Goal: Information Seeking & Learning: Learn about a topic

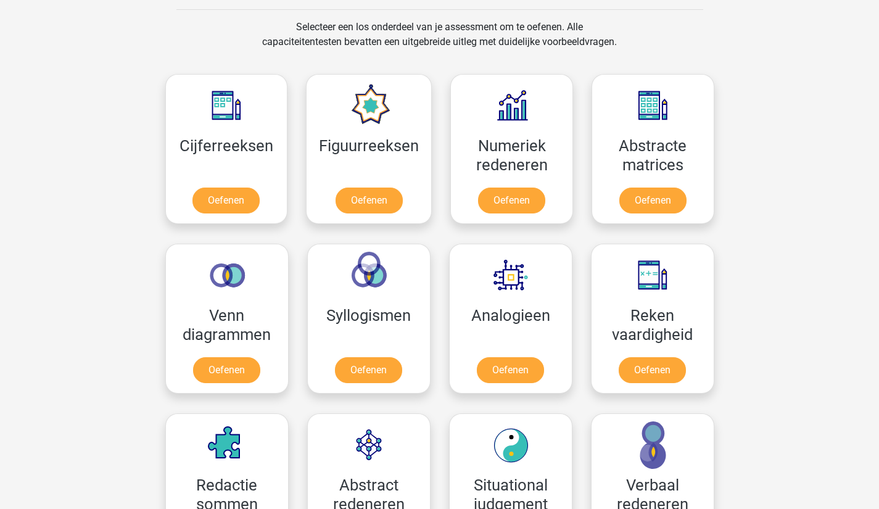
scroll to position [517, 0]
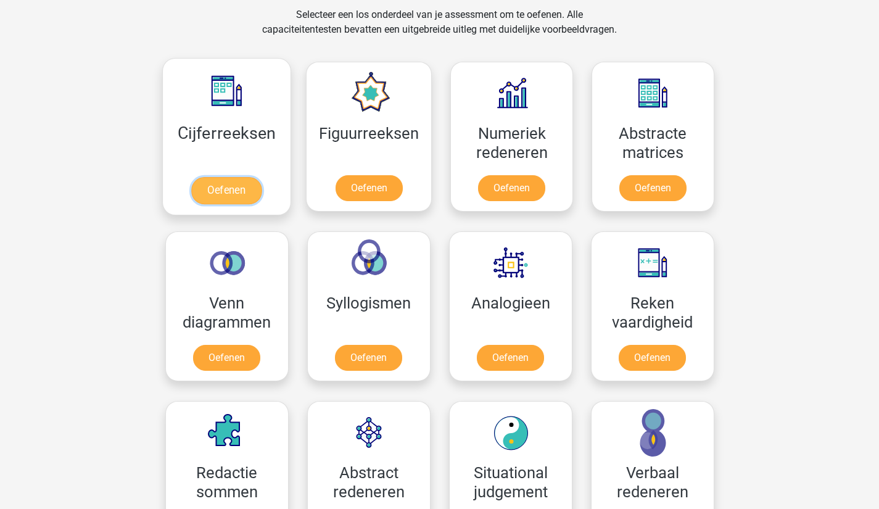
click at [231, 183] on link "Oefenen" at bounding box center [226, 190] width 70 height 27
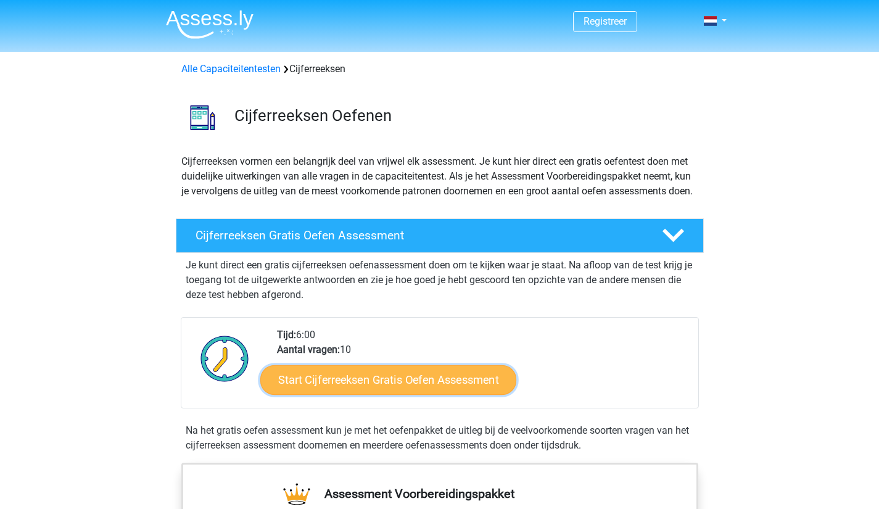
click at [492, 393] on link "Start Cijferreeksen Gratis Oefen Assessment" at bounding box center [388, 380] width 256 height 30
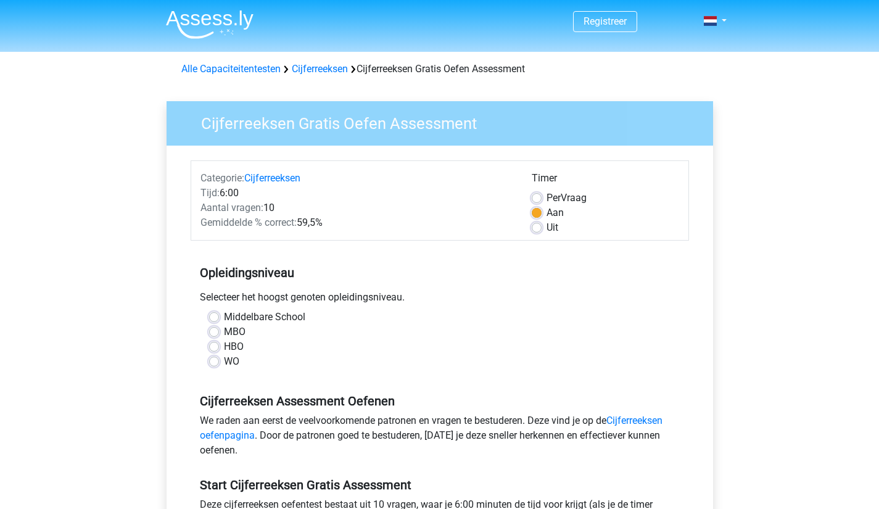
click at [224, 329] on label "MBO" at bounding box center [235, 331] width 22 height 15
click at [214, 329] on input "MBO" at bounding box center [214, 330] width 10 height 12
radio input "true"
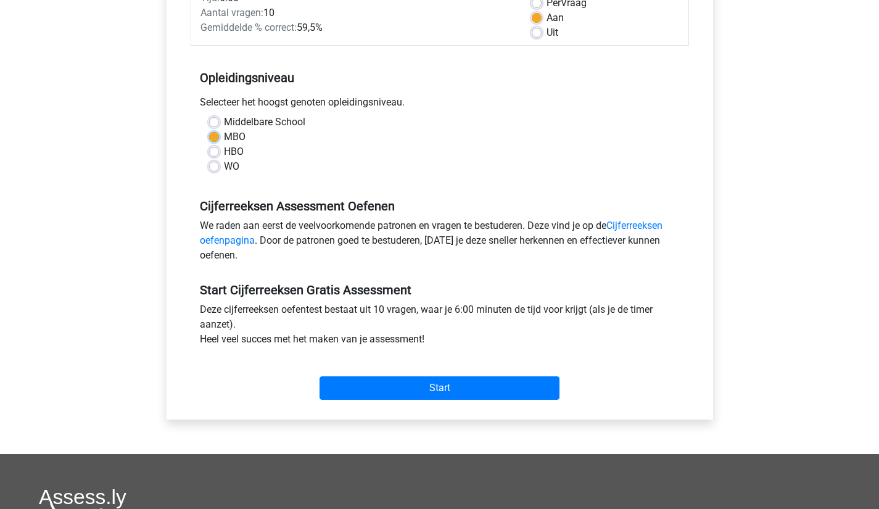
scroll to position [198, 0]
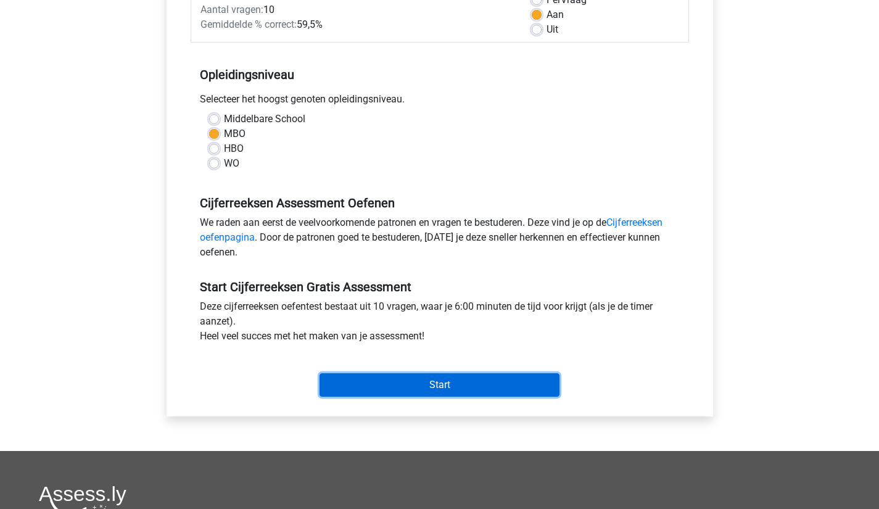
click at [471, 387] on input "Start" at bounding box center [440, 384] width 240 height 23
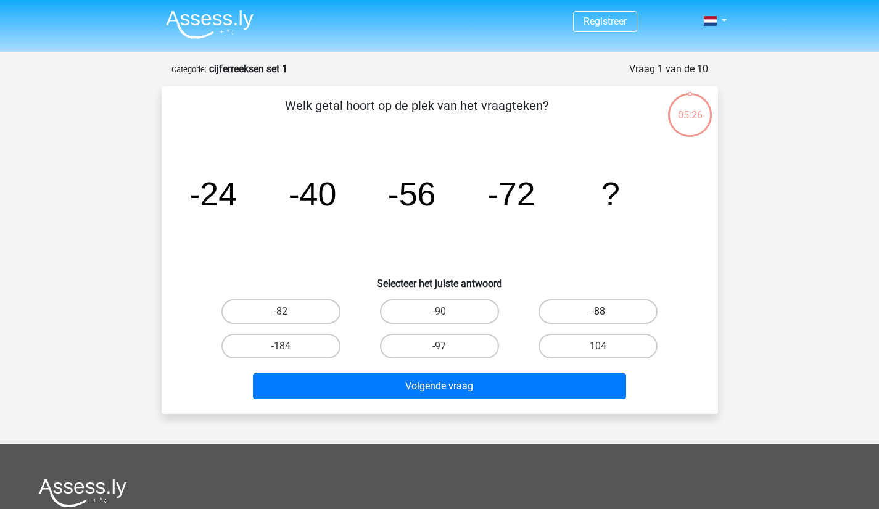
click at [562, 303] on label "-88" at bounding box center [597, 311] width 119 height 25
click at [598, 311] on input "-88" at bounding box center [602, 315] width 8 height 8
radio input "true"
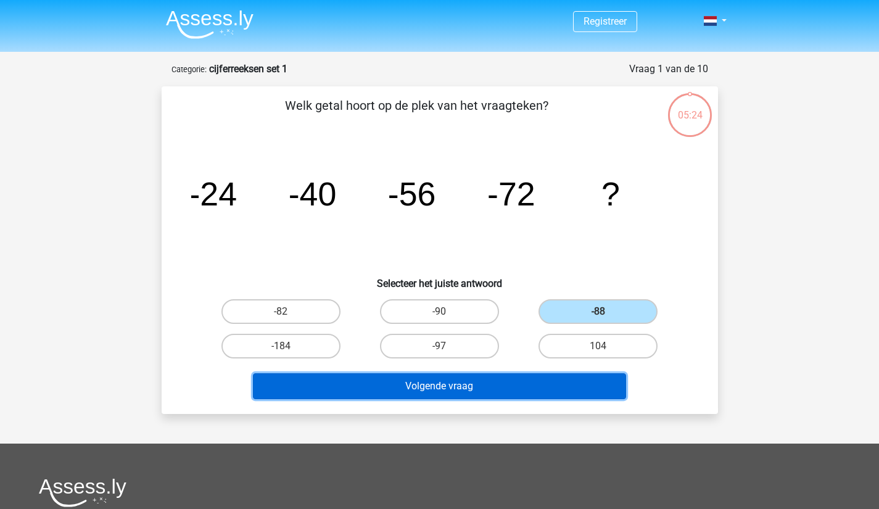
click at [510, 378] on button "Volgende vraag" at bounding box center [439, 386] width 373 height 26
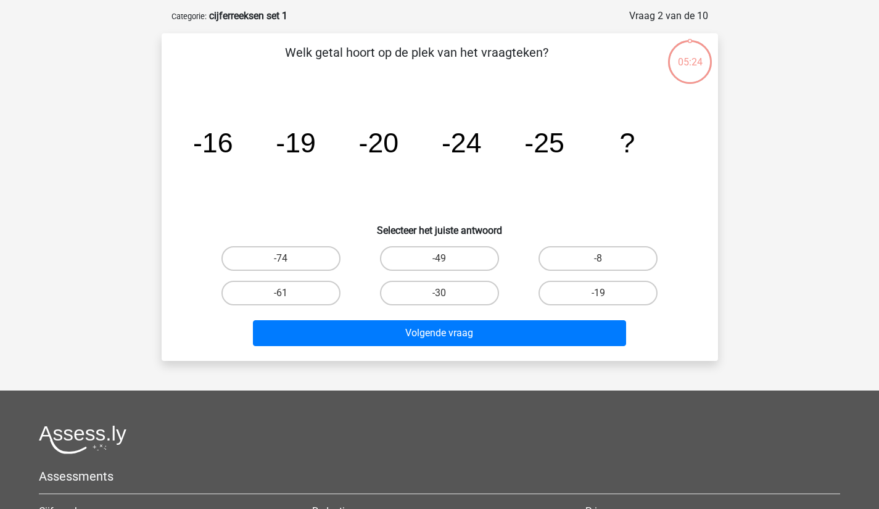
scroll to position [62, 0]
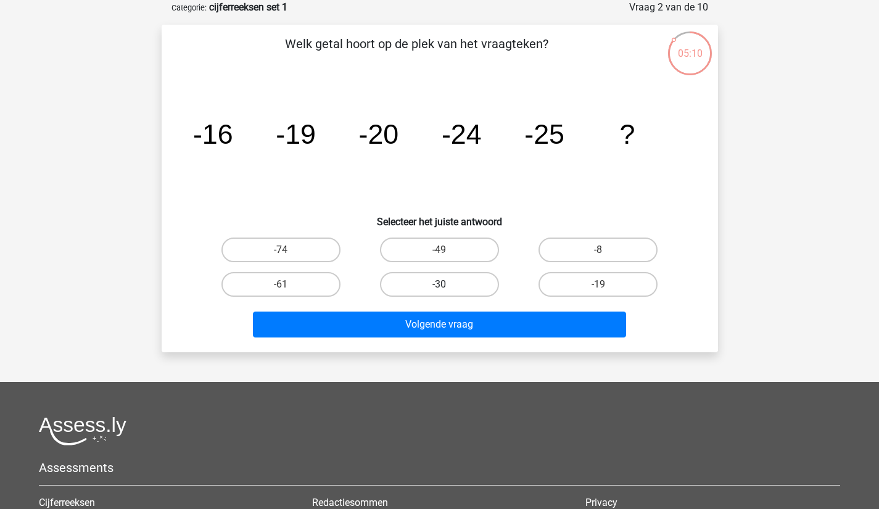
click at [452, 284] on label "-30" at bounding box center [439, 284] width 119 height 25
click at [447, 284] on input "-30" at bounding box center [443, 288] width 8 height 8
radio input "true"
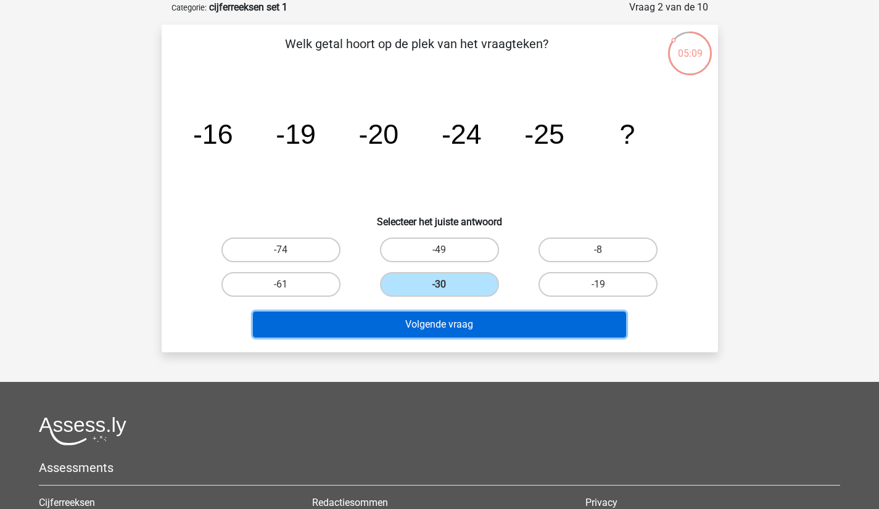
click at [466, 323] on button "Volgende vraag" at bounding box center [439, 324] width 373 height 26
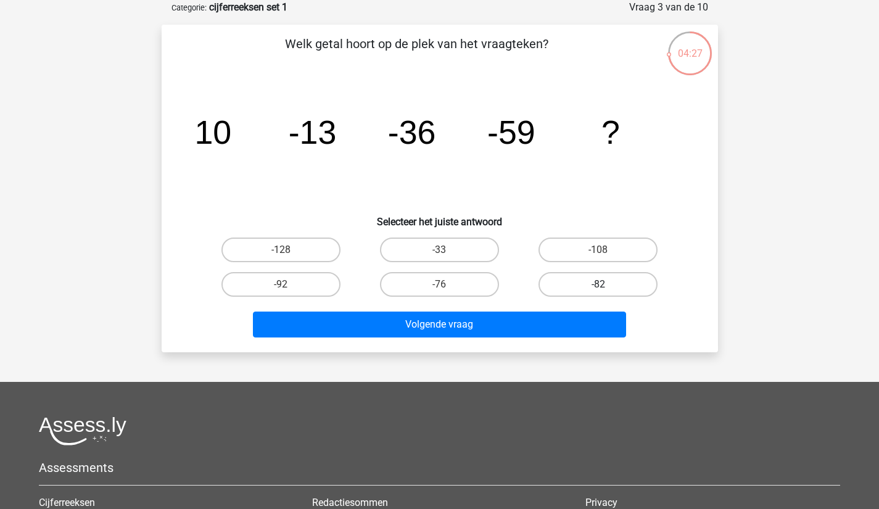
click at [596, 278] on label "-82" at bounding box center [597, 284] width 119 height 25
click at [598, 284] on input "-82" at bounding box center [602, 288] width 8 height 8
radio input "true"
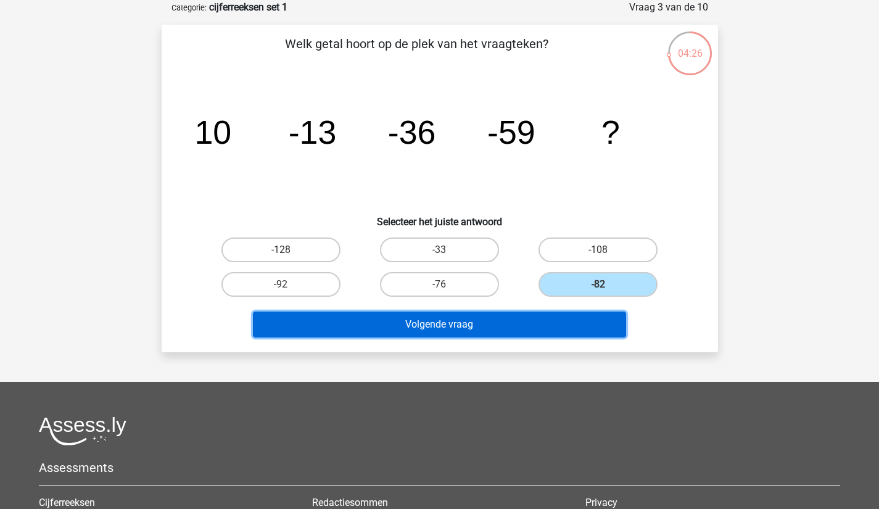
click at [553, 324] on button "Volgende vraag" at bounding box center [439, 324] width 373 height 26
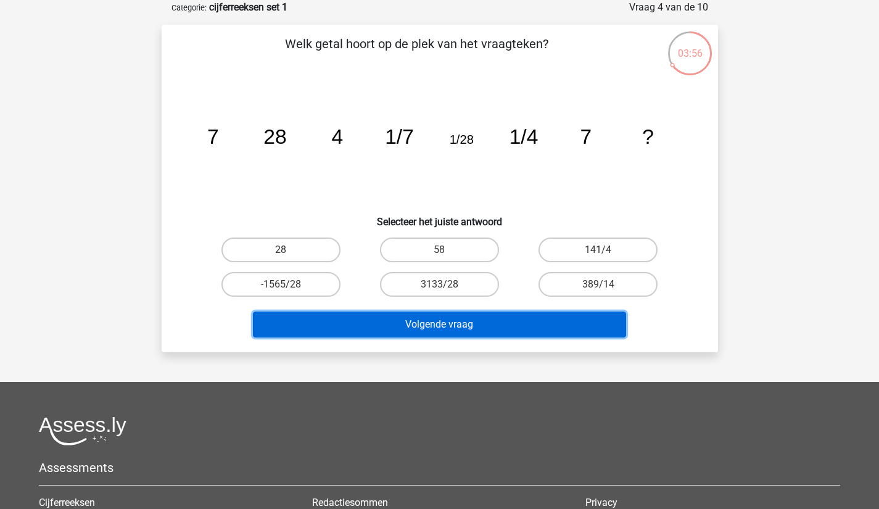
click at [553, 324] on button "Volgende vraag" at bounding box center [439, 324] width 373 height 26
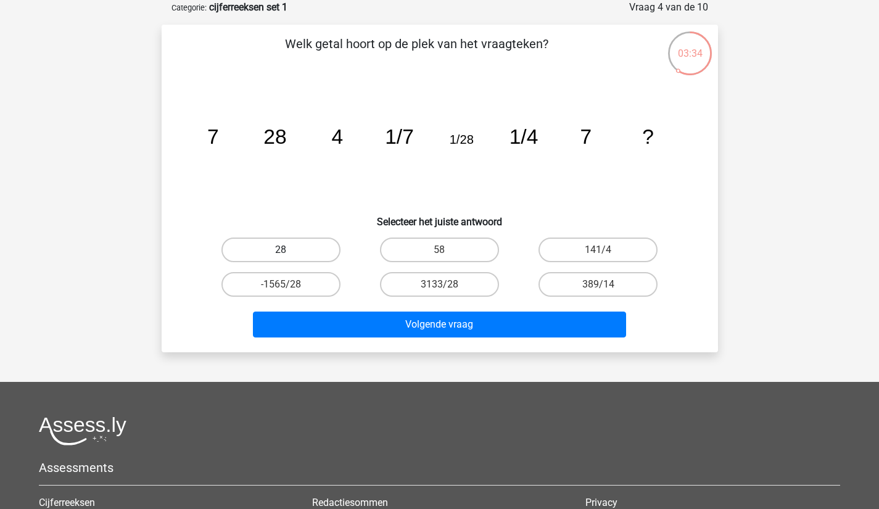
click at [310, 245] on label "28" at bounding box center [280, 249] width 119 height 25
click at [289, 250] on input "28" at bounding box center [285, 254] width 8 height 8
radio input "true"
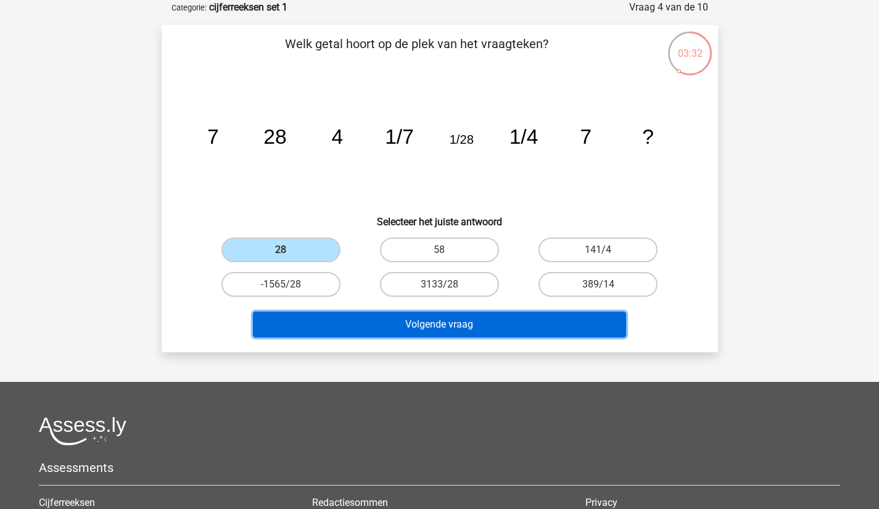
click at [409, 319] on button "Volgende vraag" at bounding box center [439, 324] width 373 height 26
click at [400, 324] on button "Volgende vraag" at bounding box center [439, 324] width 373 height 26
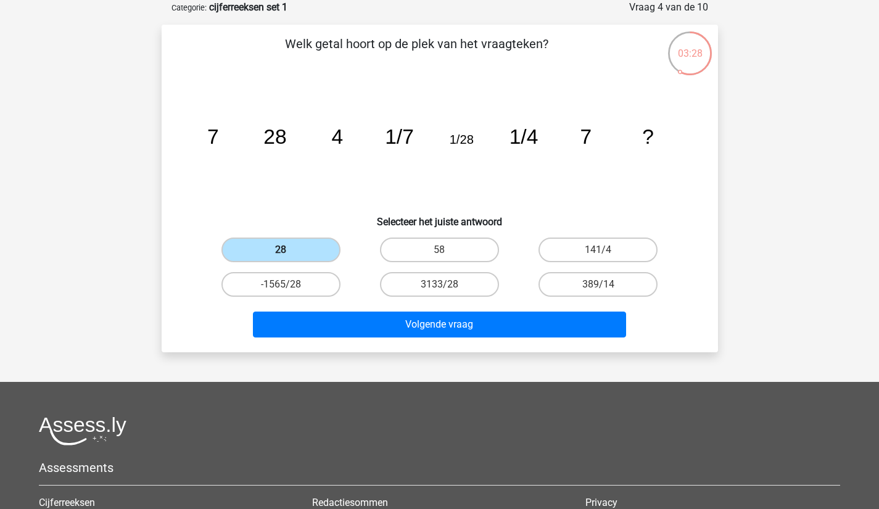
click at [299, 251] on label "28" at bounding box center [280, 249] width 119 height 25
click at [289, 251] on input "28" at bounding box center [285, 254] width 8 height 8
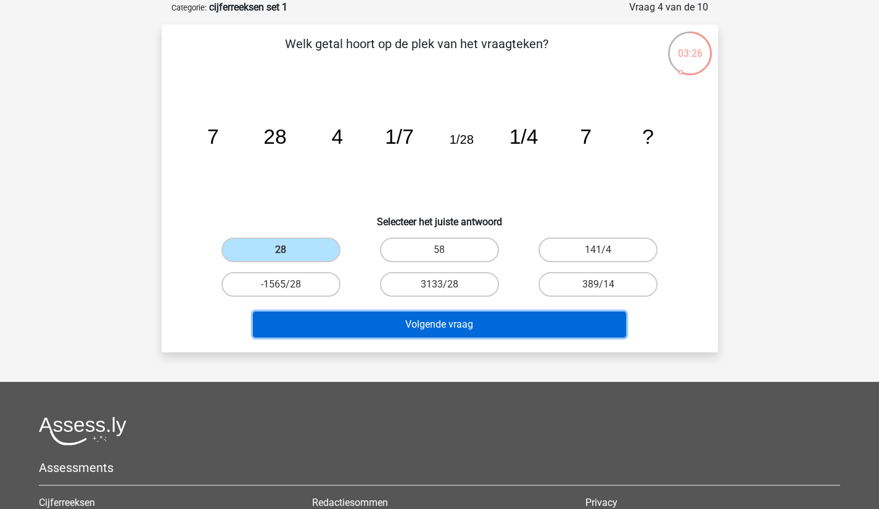
click at [392, 324] on button "Volgende vraag" at bounding box center [439, 324] width 373 height 26
click at [479, 321] on button "Volgende vraag" at bounding box center [439, 324] width 373 height 26
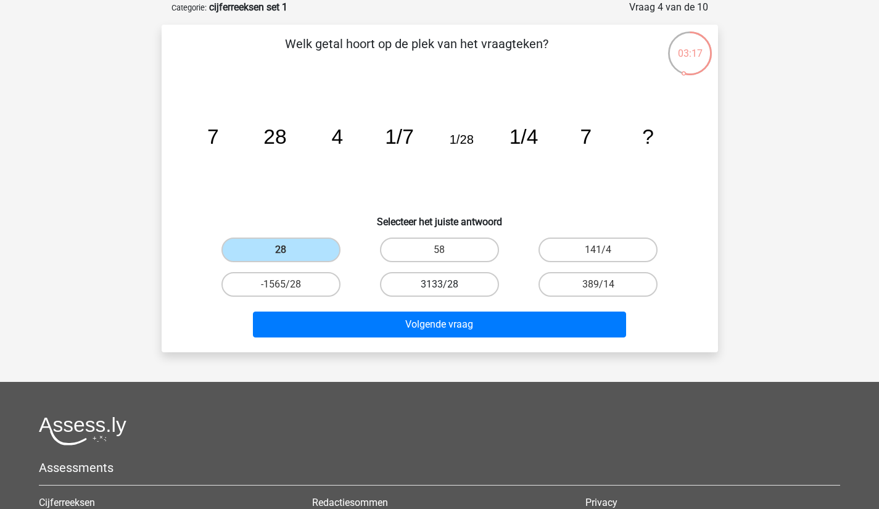
click at [433, 278] on label "3133/28" at bounding box center [439, 284] width 119 height 25
click at [439, 284] on input "3133/28" at bounding box center [443, 288] width 8 height 8
radio input "true"
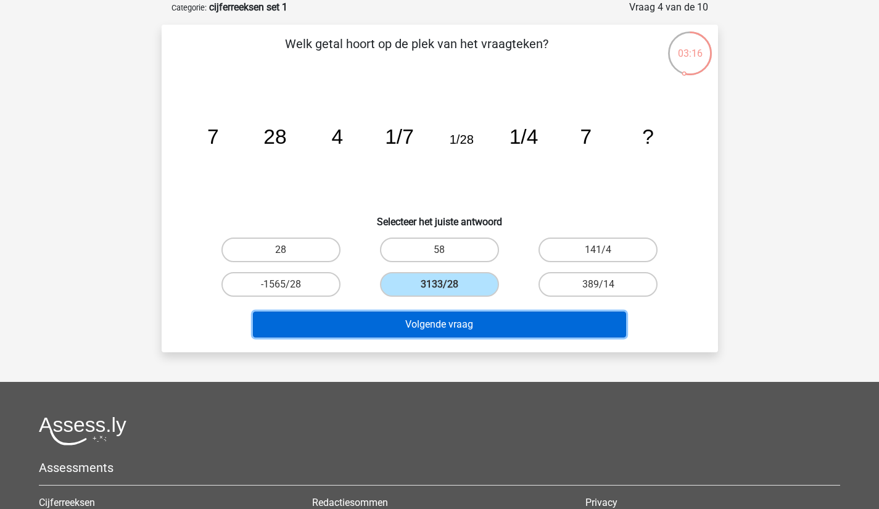
click at [459, 326] on button "Volgende vraag" at bounding box center [439, 324] width 373 height 26
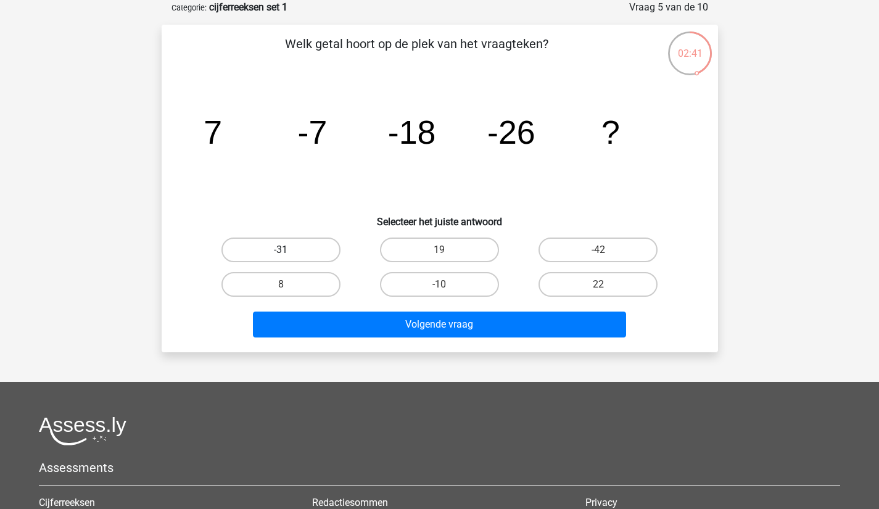
click at [300, 250] on label "-31" at bounding box center [280, 249] width 119 height 25
click at [289, 250] on input "-31" at bounding box center [285, 254] width 8 height 8
radio input "true"
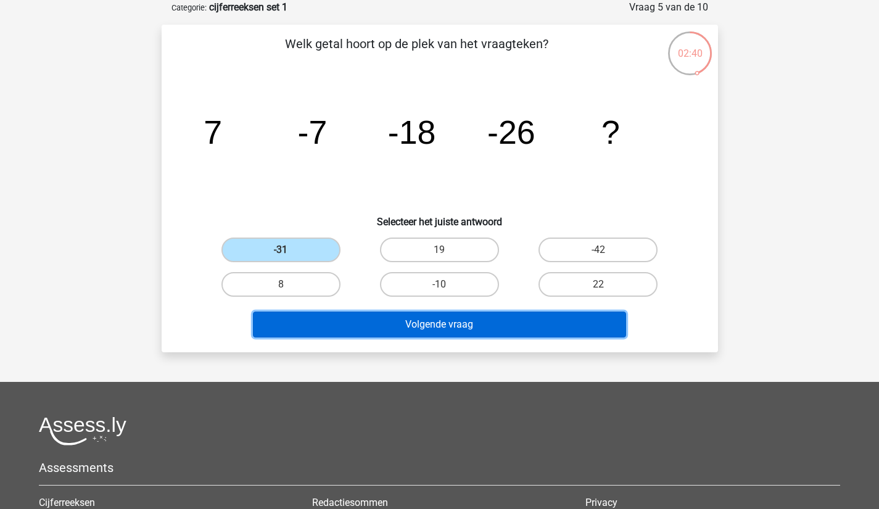
click at [374, 313] on button "Volgende vraag" at bounding box center [439, 324] width 373 height 26
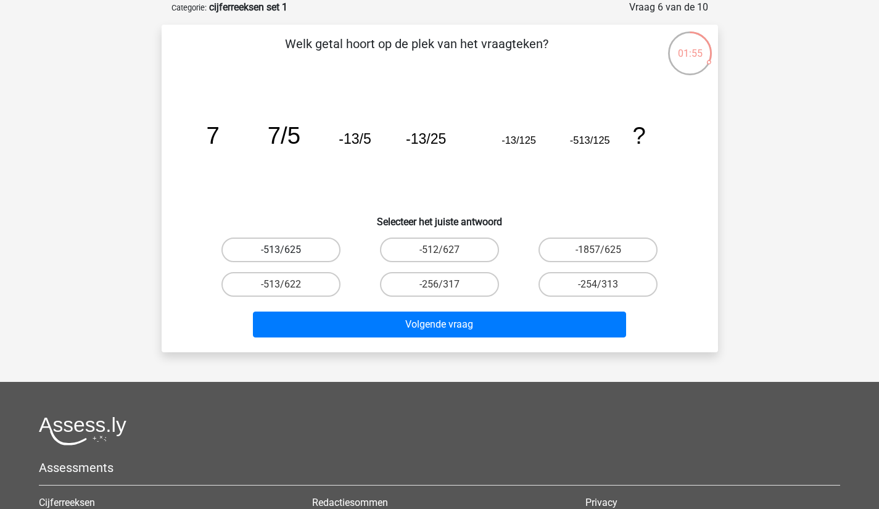
click at [321, 241] on label "-513/625" at bounding box center [280, 249] width 119 height 25
click at [289, 250] on input "-513/625" at bounding box center [285, 254] width 8 height 8
radio input "true"
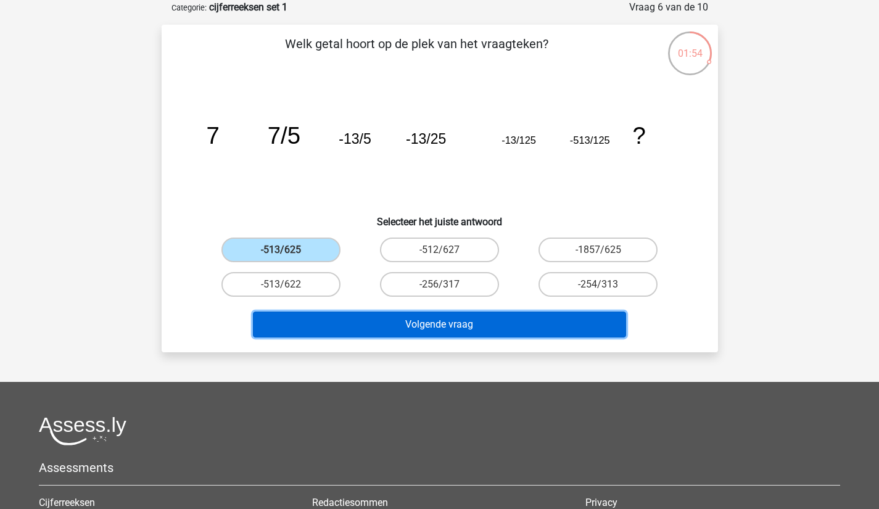
click at [392, 320] on button "Volgende vraag" at bounding box center [439, 324] width 373 height 26
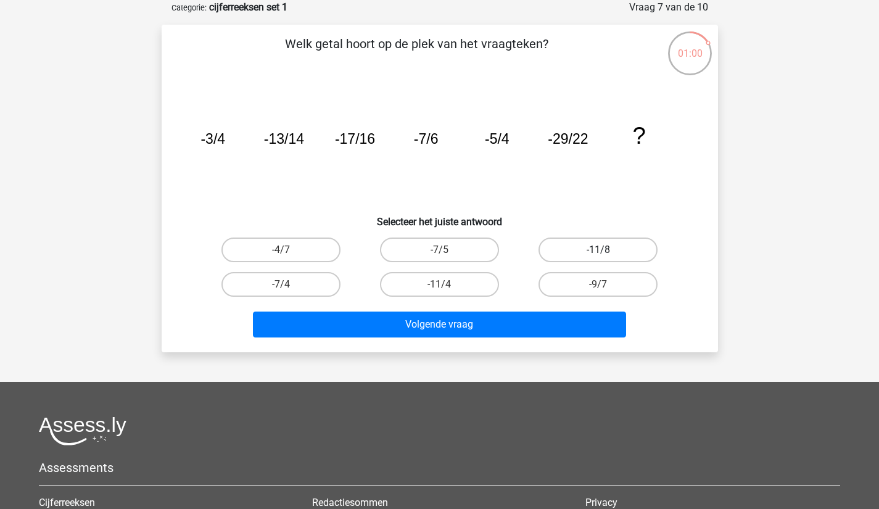
click at [572, 245] on label "-11/8" at bounding box center [597, 249] width 119 height 25
click at [598, 250] on input "-11/8" at bounding box center [602, 254] width 8 height 8
radio input "true"
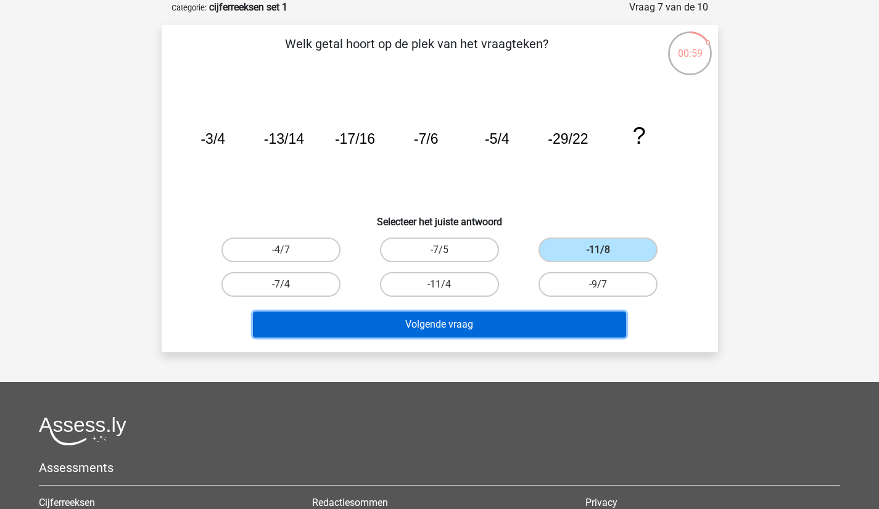
click at [529, 326] on button "Volgende vraag" at bounding box center [439, 324] width 373 height 26
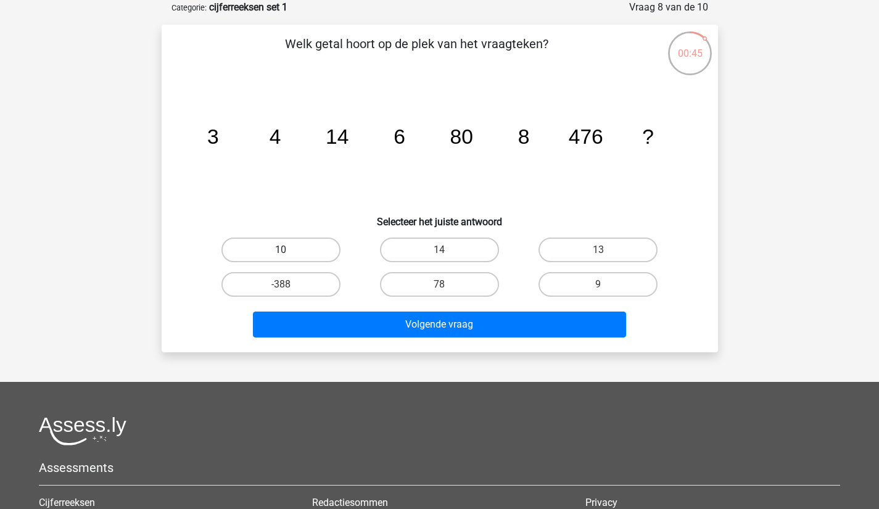
click at [272, 245] on label "10" at bounding box center [280, 249] width 119 height 25
click at [281, 250] on input "10" at bounding box center [285, 254] width 8 height 8
radio input "true"
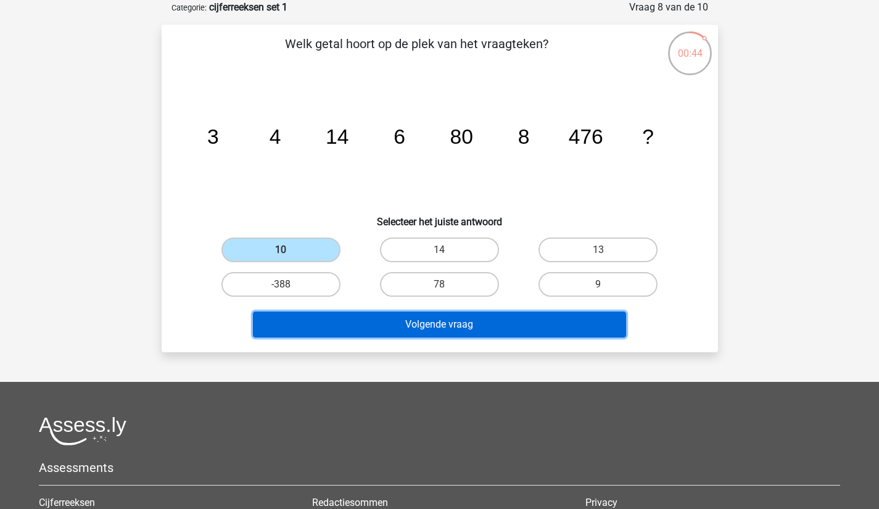
click at [386, 318] on button "Volgende vraag" at bounding box center [439, 324] width 373 height 26
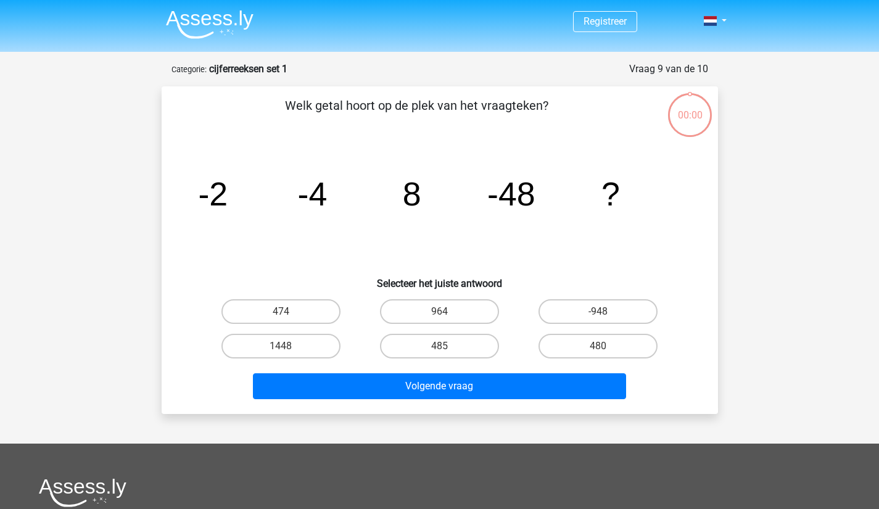
scroll to position [62, 0]
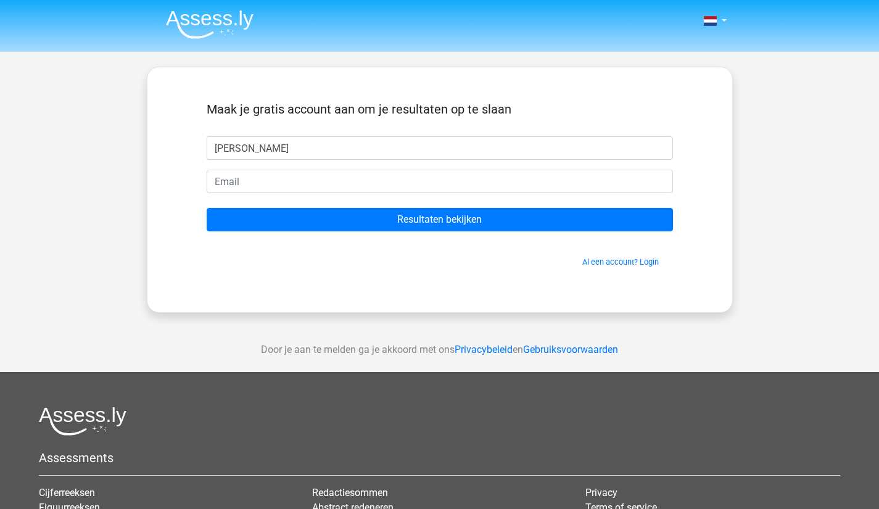
type input "[PERSON_NAME]"
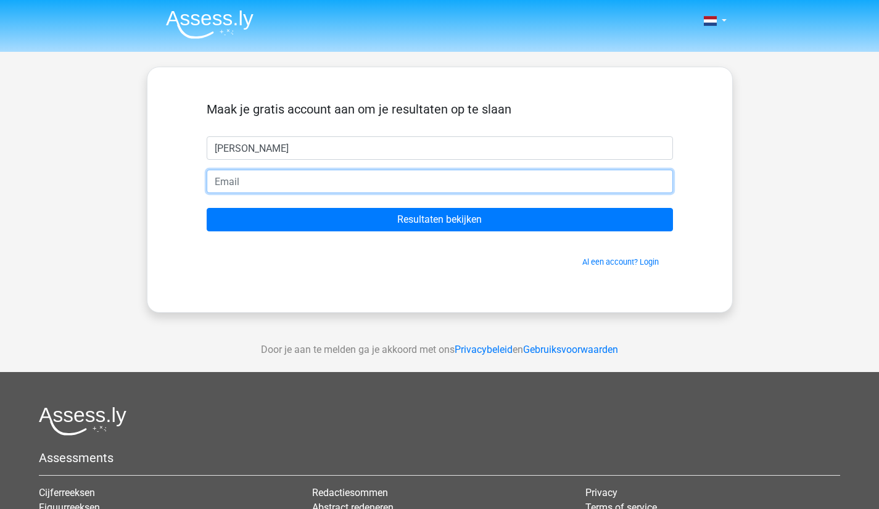
click at [310, 174] on input "email" at bounding box center [440, 181] width 466 height 23
type input "[PERSON_NAME][EMAIL_ADDRESS][DOMAIN_NAME]"
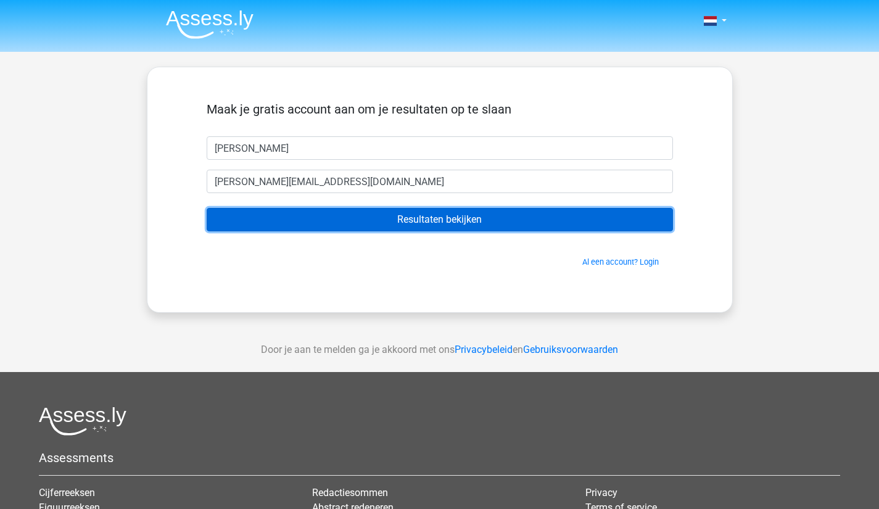
click at [315, 220] on input "Resultaten bekijken" at bounding box center [440, 219] width 466 height 23
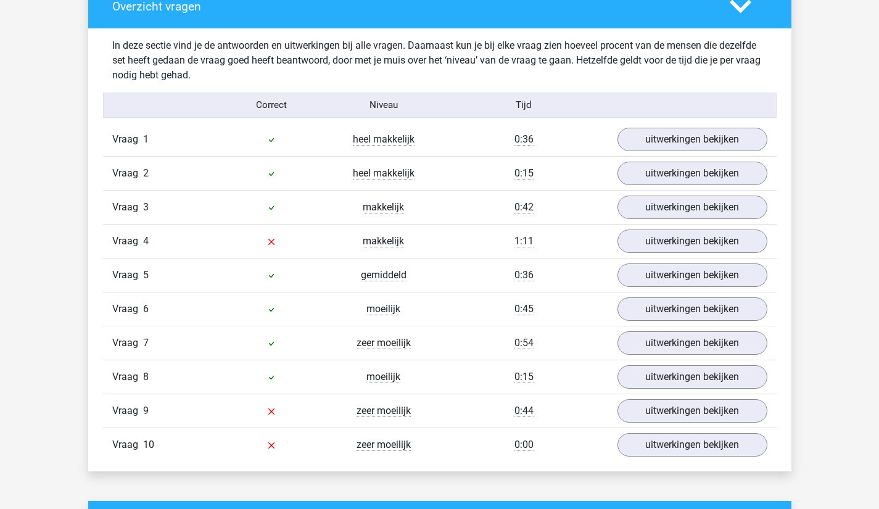
scroll to position [945, 0]
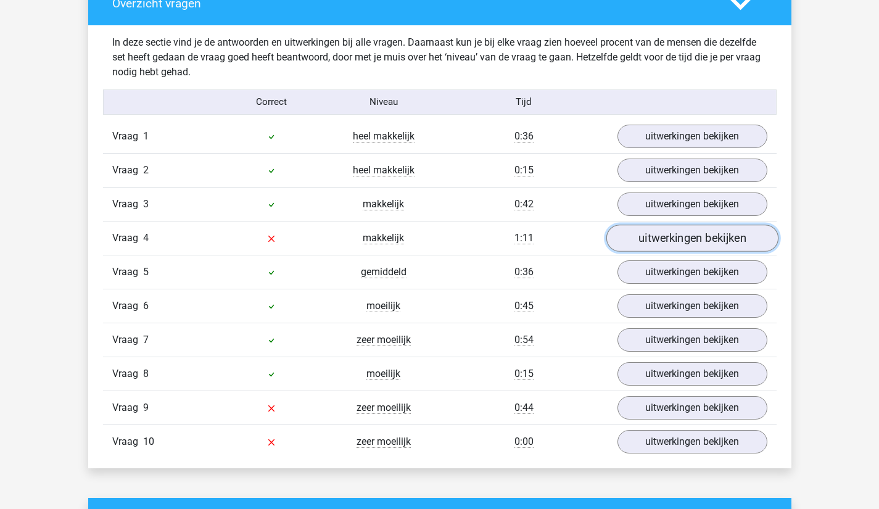
click at [749, 240] on link "uitwerkingen bekijken" at bounding box center [692, 238] width 172 height 27
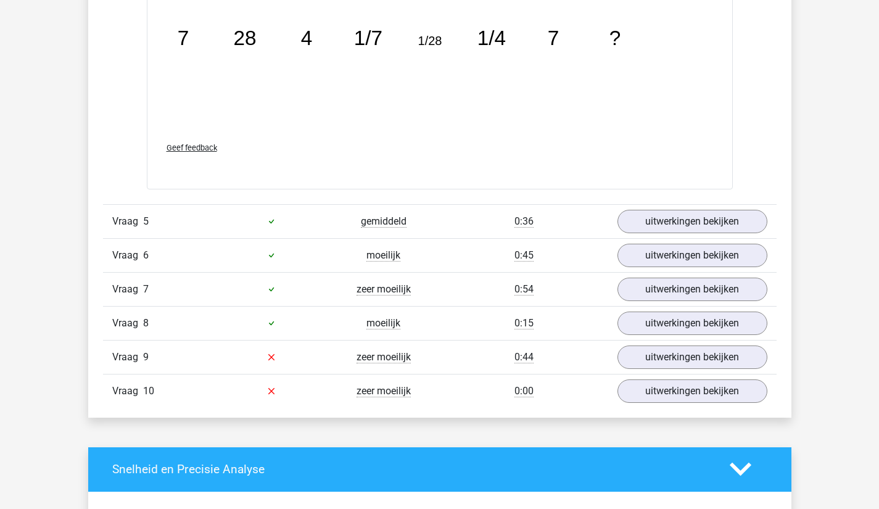
scroll to position [1636, 0]
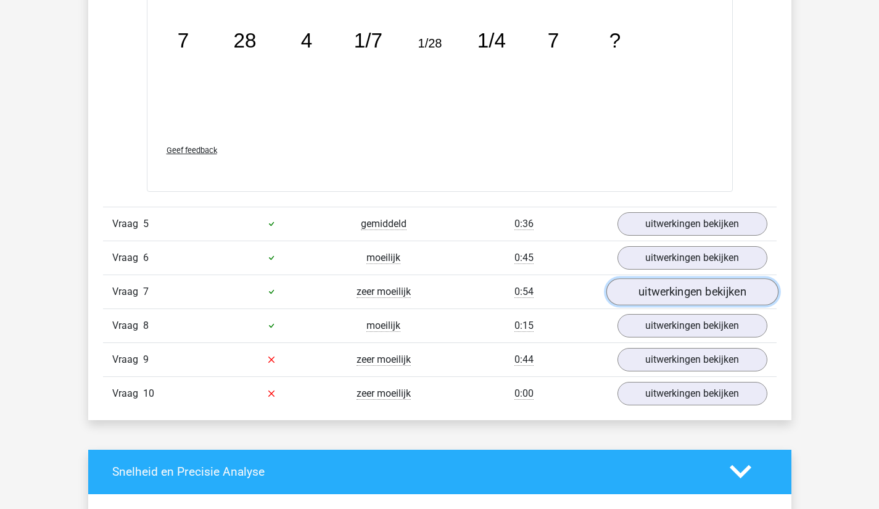
click at [757, 287] on link "uitwerkingen bekijken" at bounding box center [692, 291] width 172 height 27
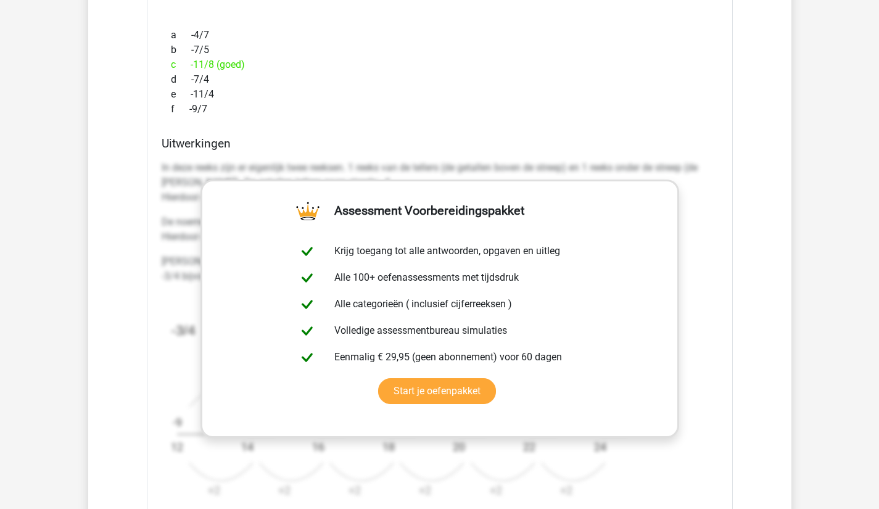
scroll to position [2100, 0]
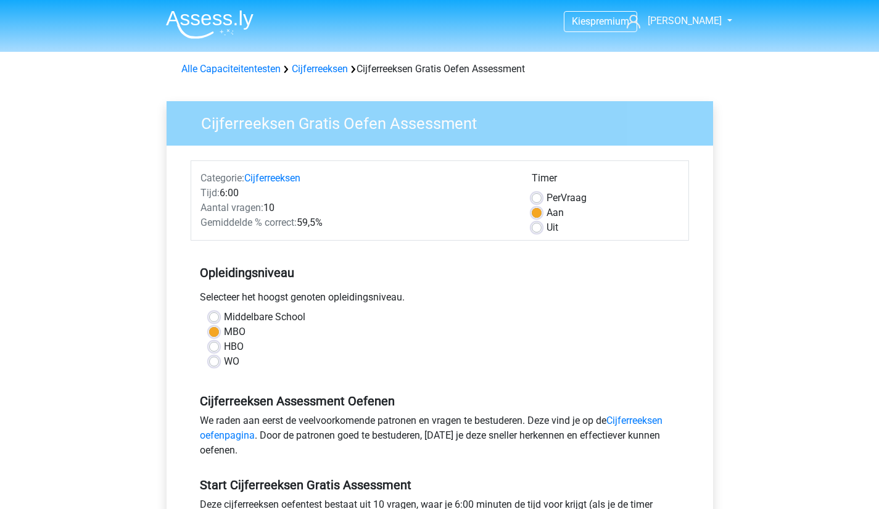
scroll to position [198, 0]
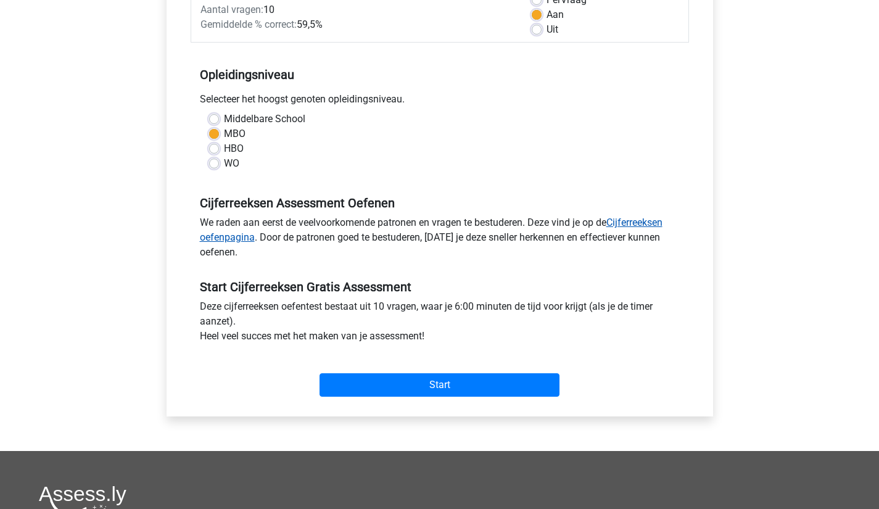
click at [659, 218] on link "Cijferreeksen oefenpagina" at bounding box center [431, 230] width 463 height 27
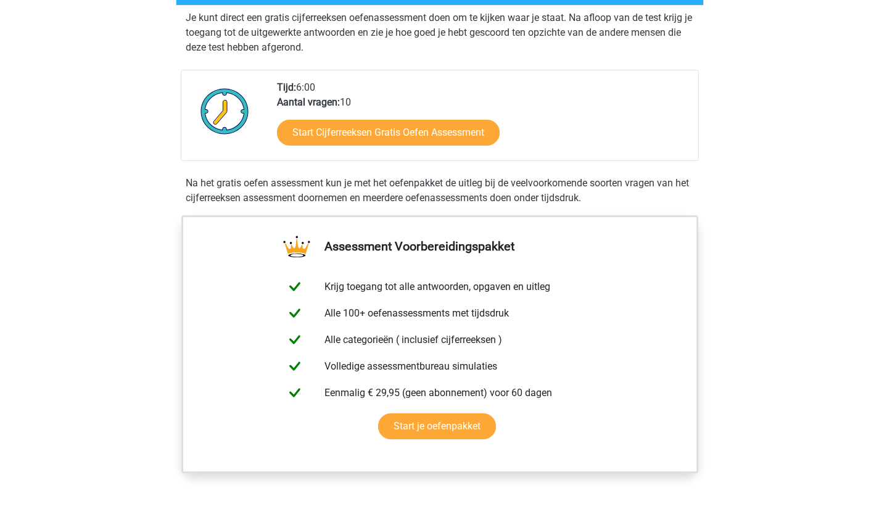
scroll to position [249, 0]
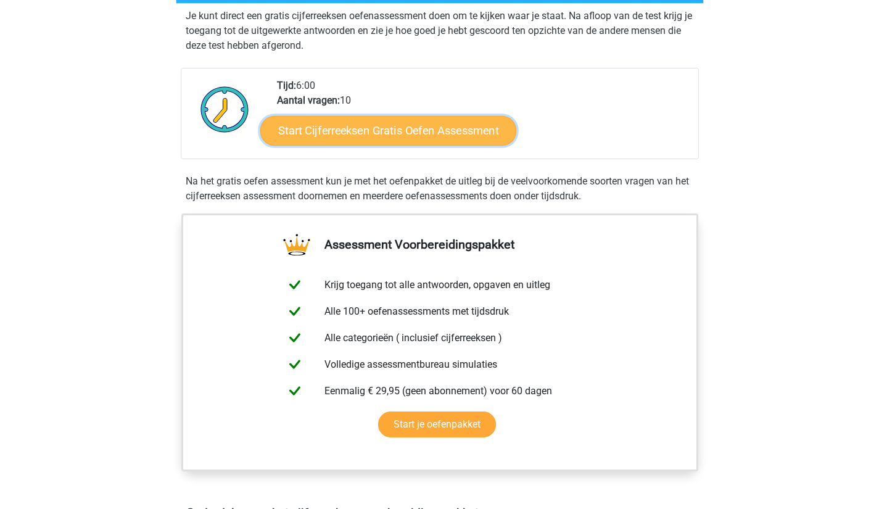
click at [475, 145] on link "Start Cijferreeksen Gratis Oefen Assessment" at bounding box center [388, 130] width 256 height 30
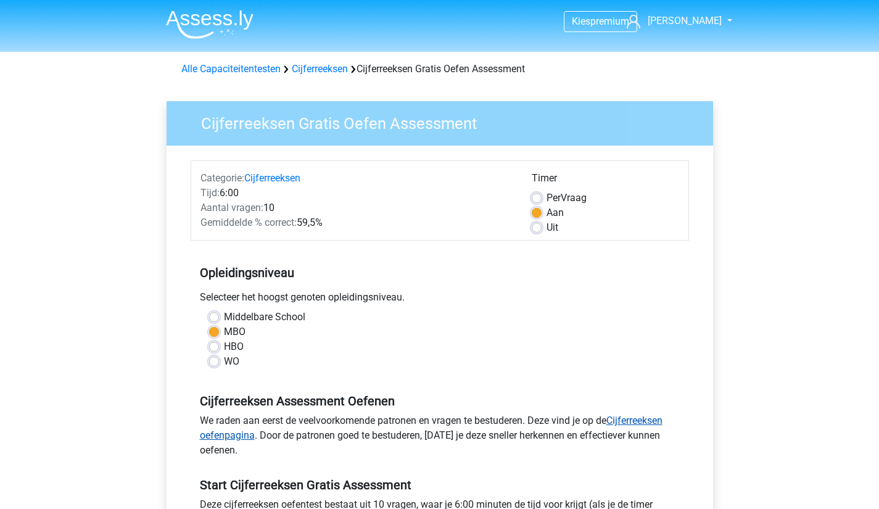
click at [659, 419] on link "Cijferreeksen oefenpagina" at bounding box center [431, 428] width 463 height 27
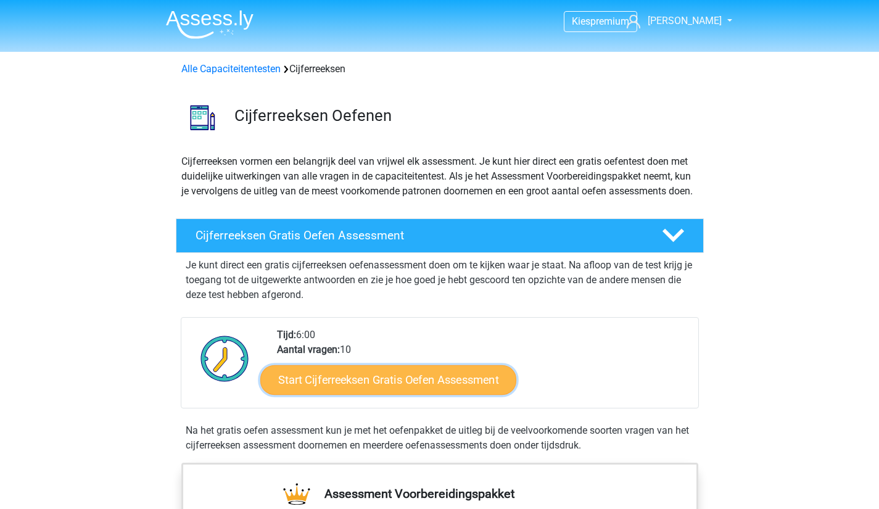
click at [468, 394] on link "Start Cijferreeksen Gratis Oefen Assessment" at bounding box center [388, 380] width 256 height 30
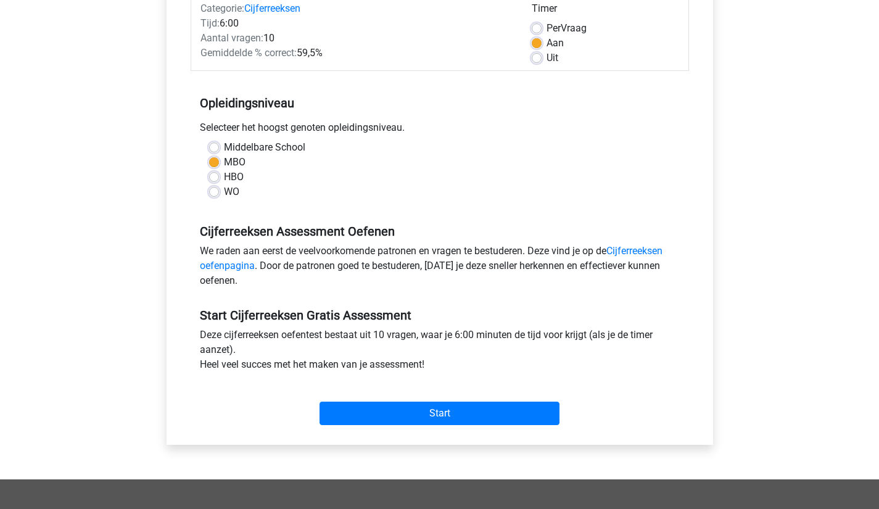
scroll to position [168, 0]
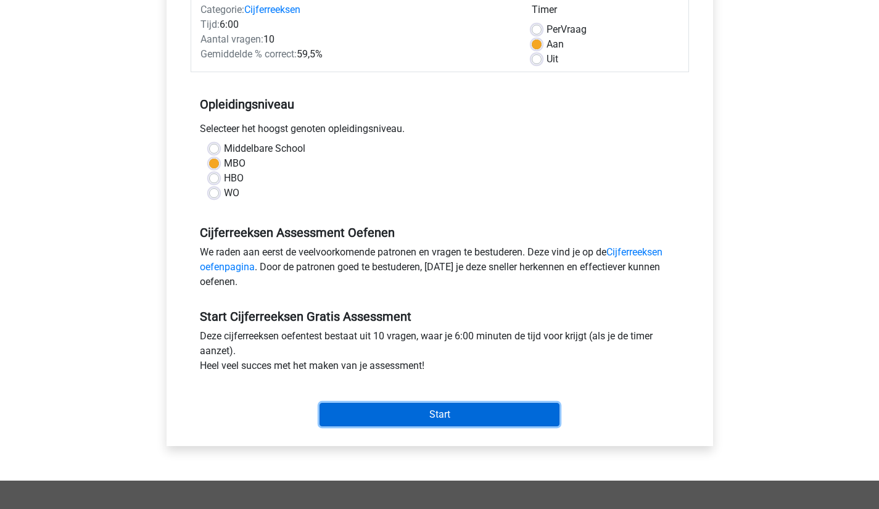
click at [472, 410] on input "Start" at bounding box center [440, 414] width 240 height 23
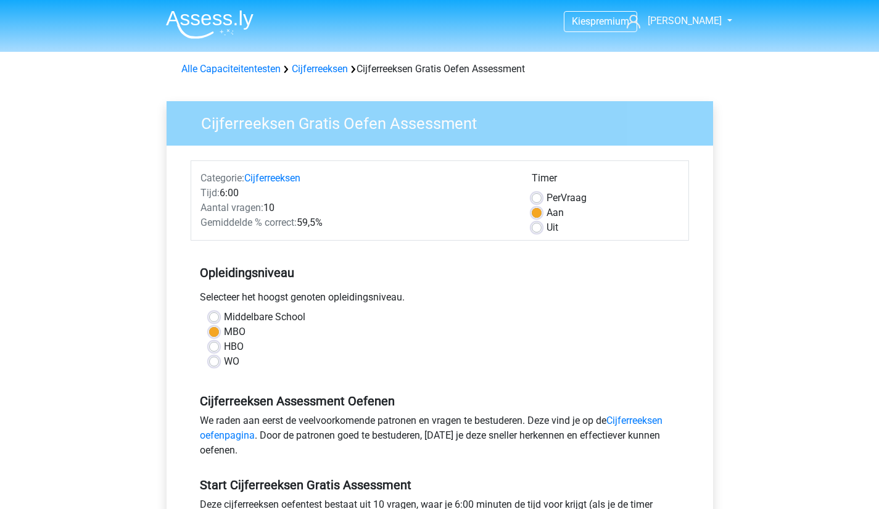
scroll to position [168, 0]
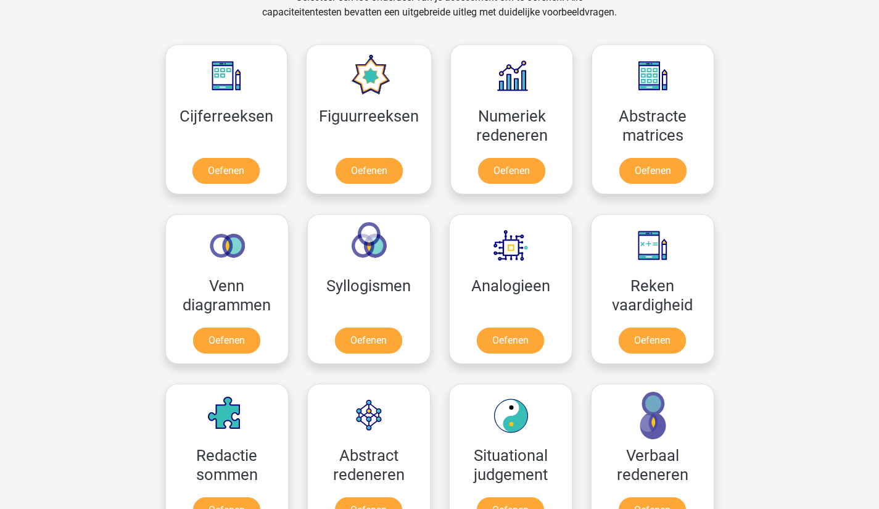
scroll to position [533, 0]
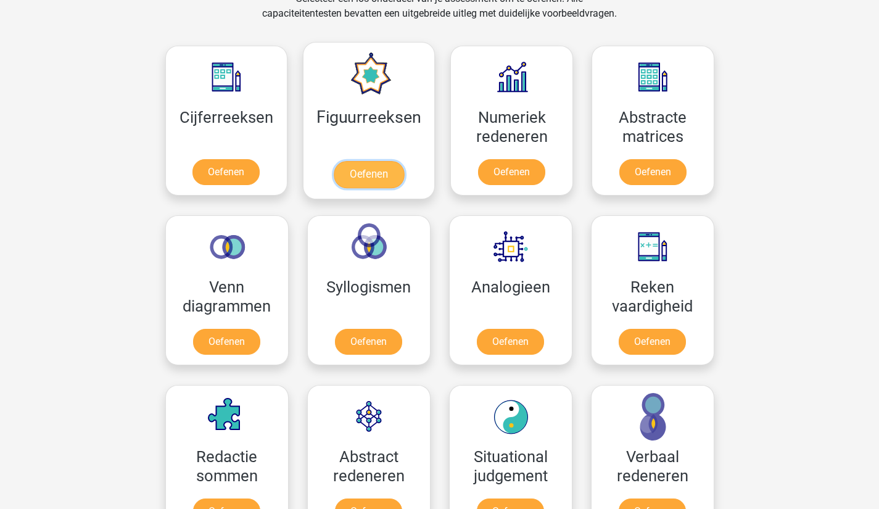
click at [389, 167] on link "Oefenen" at bounding box center [369, 174] width 70 height 27
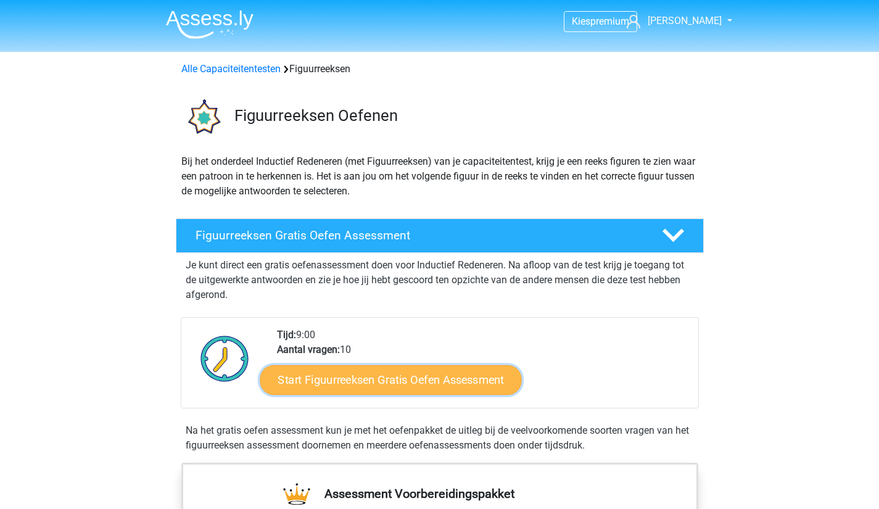
click at [450, 377] on link "Start Figuurreeksen Gratis Oefen Assessment" at bounding box center [391, 380] width 262 height 30
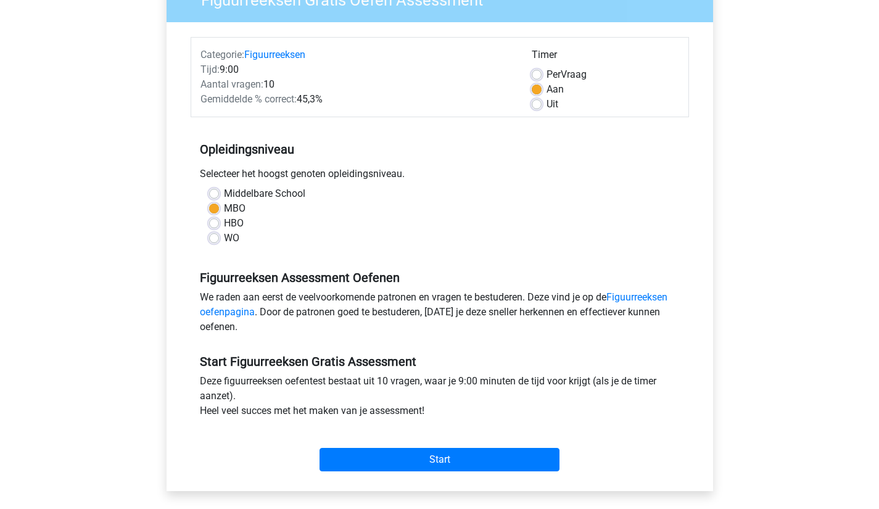
scroll to position [163, 0]
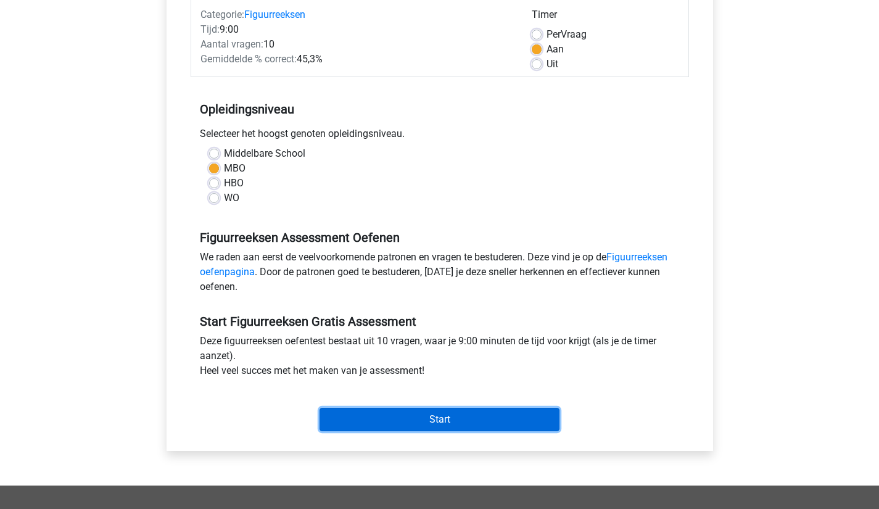
click at [461, 418] on input "Start" at bounding box center [440, 419] width 240 height 23
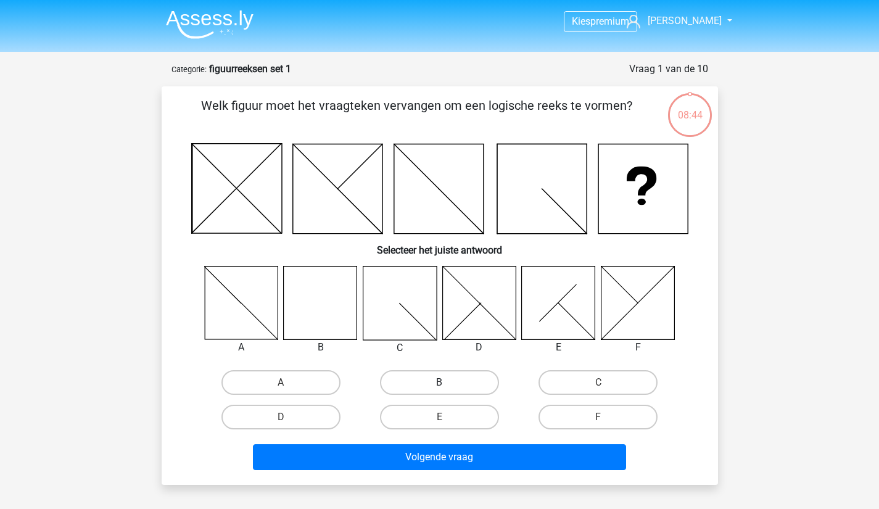
click at [464, 382] on label "B" at bounding box center [439, 382] width 119 height 25
click at [447, 382] on input "B" at bounding box center [443, 386] width 8 height 8
radio input "true"
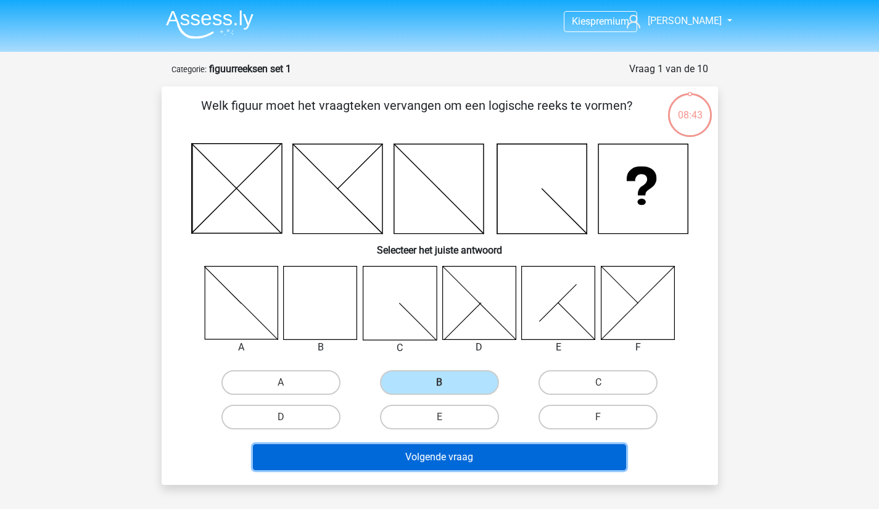
click at [467, 448] on button "Volgende vraag" at bounding box center [439, 457] width 373 height 26
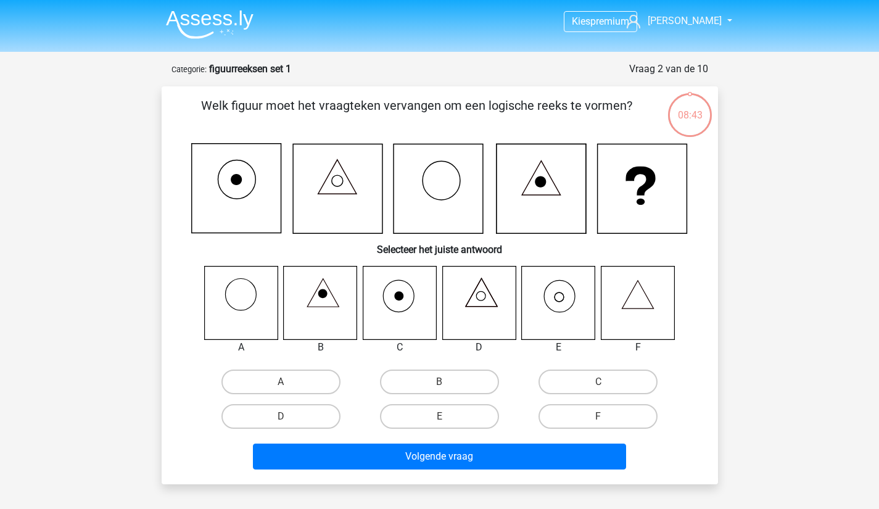
scroll to position [62, 0]
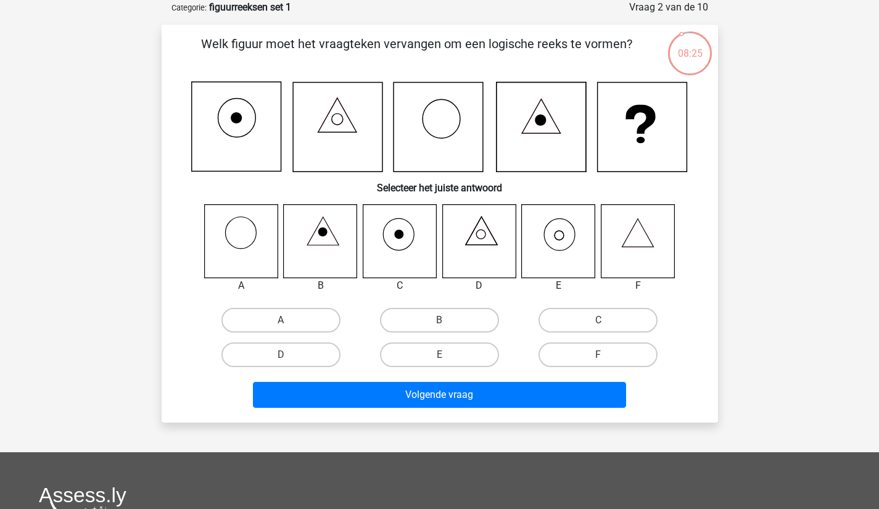
click at [458, 349] on label "E" at bounding box center [439, 354] width 119 height 25
click at [447, 355] on input "E" at bounding box center [443, 359] width 8 height 8
radio input "true"
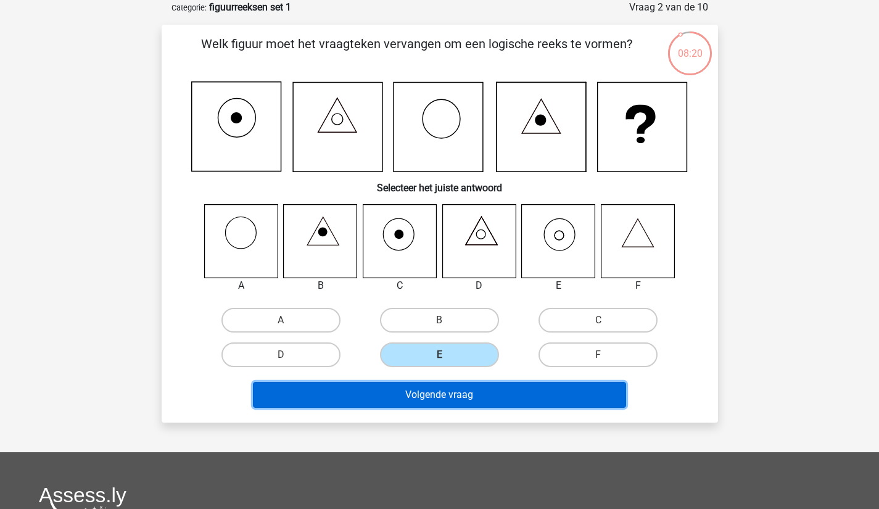
click at [469, 392] on button "Volgende vraag" at bounding box center [439, 395] width 373 height 26
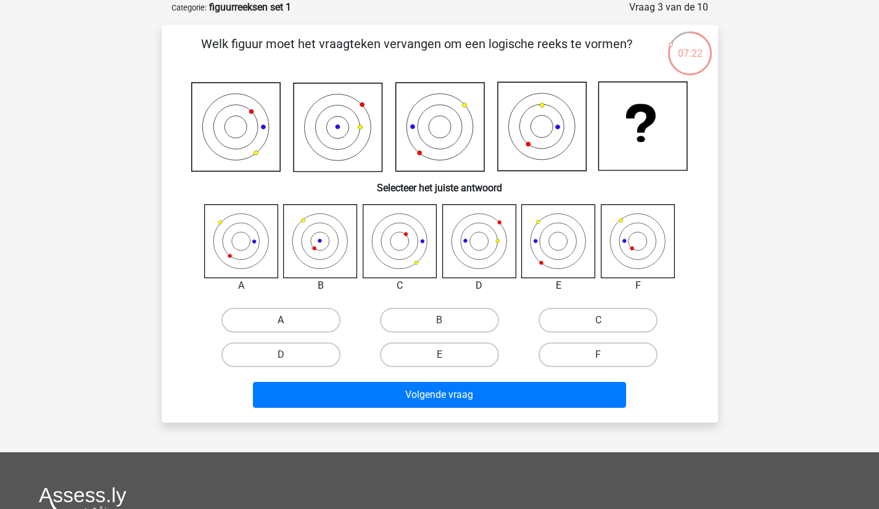
click at [258, 326] on label "A" at bounding box center [280, 320] width 119 height 25
click at [281, 326] on input "A" at bounding box center [285, 324] width 8 height 8
radio input "true"
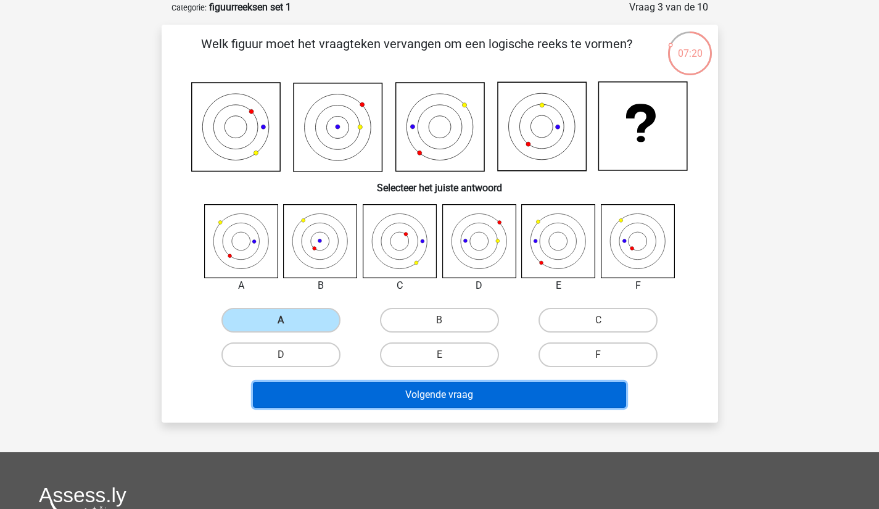
click at [336, 382] on button "Volgende vraag" at bounding box center [439, 395] width 373 height 26
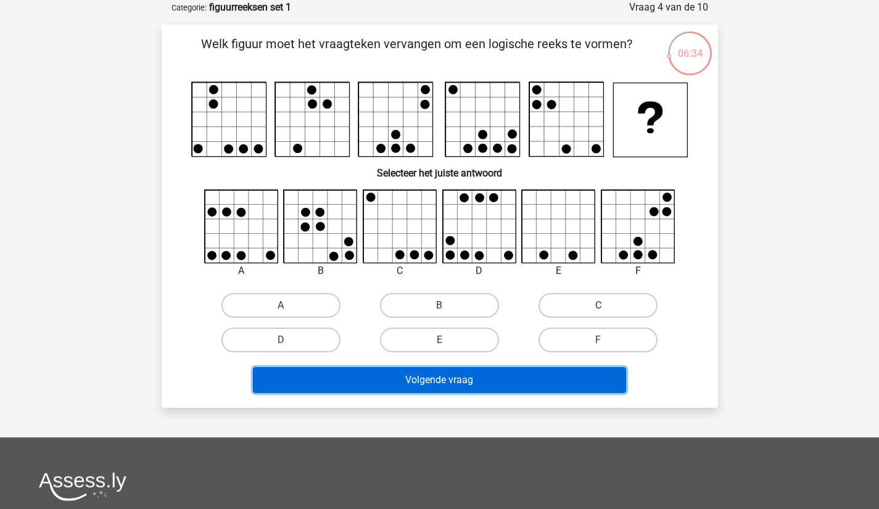
click at [292, 381] on button "Volgende vraag" at bounding box center [439, 380] width 373 height 26
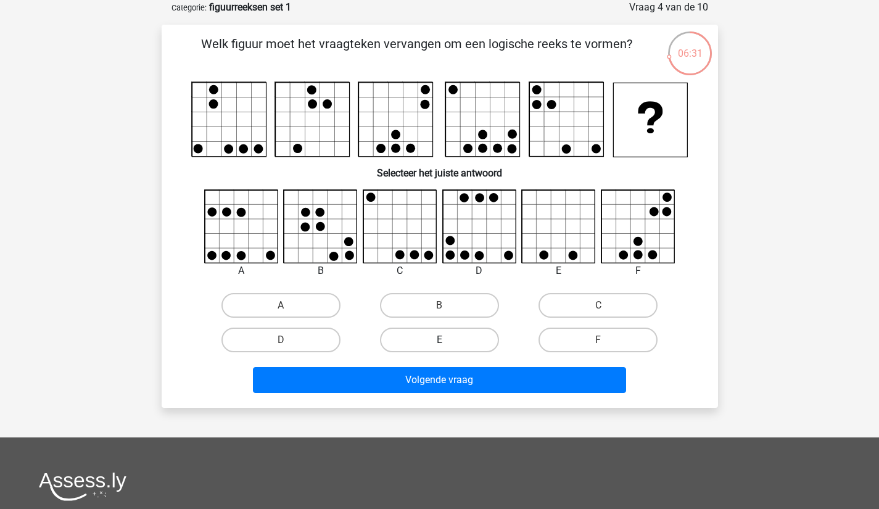
click at [406, 338] on label "E" at bounding box center [439, 340] width 119 height 25
click at [439, 340] on input "E" at bounding box center [443, 344] width 8 height 8
radio input "true"
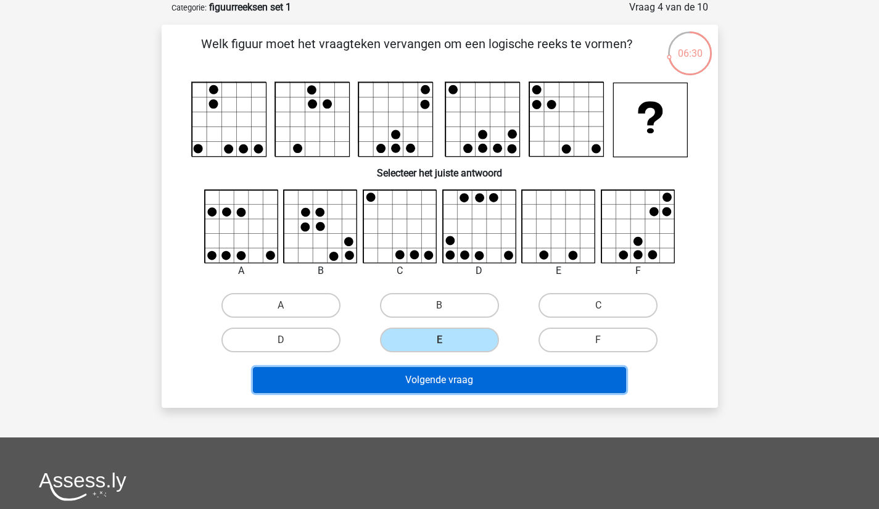
click at [408, 373] on button "Volgende vraag" at bounding box center [439, 380] width 373 height 26
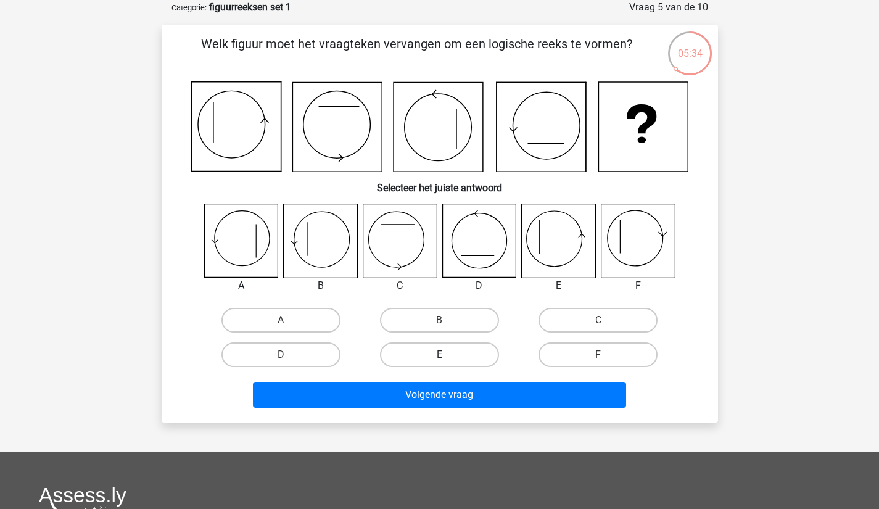
click at [402, 357] on label "E" at bounding box center [439, 354] width 119 height 25
click at [439, 357] on input "E" at bounding box center [443, 359] width 8 height 8
radio input "true"
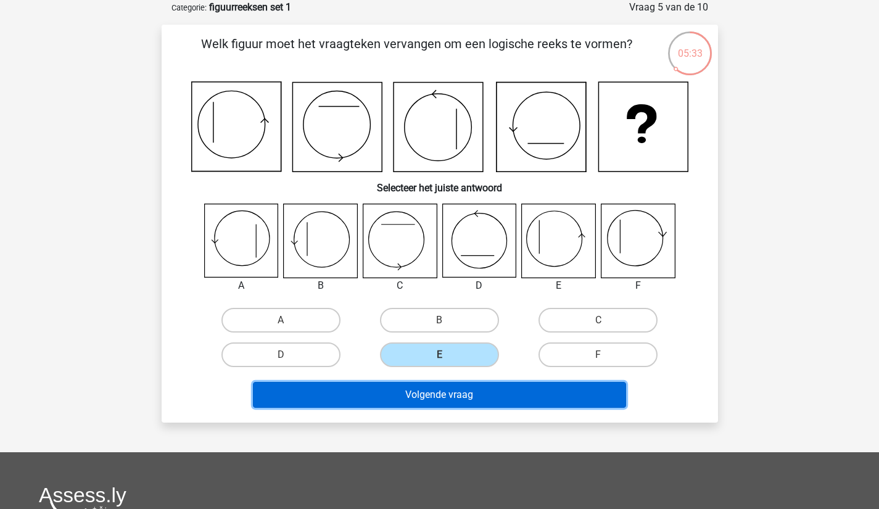
click at [403, 383] on button "Volgende vraag" at bounding box center [439, 395] width 373 height 26
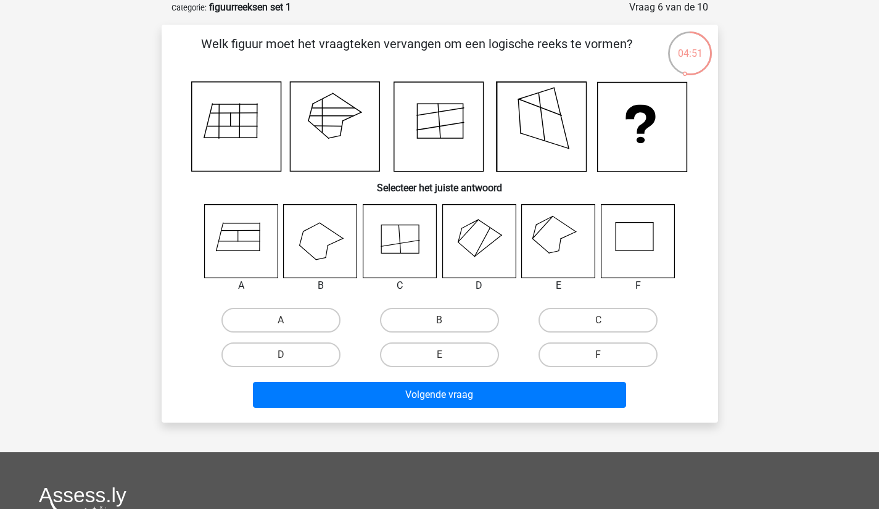
click at [195, 308] on div "A B C D E" at bounding box center [439, 288] width 517 height 168
click at [590, 320] on label "C" at bounding box center [597, 320] width 119 height 25
click at [598, 320] on input "C" at bounding box center [602, 324] width 8 height 8
radio input "true"
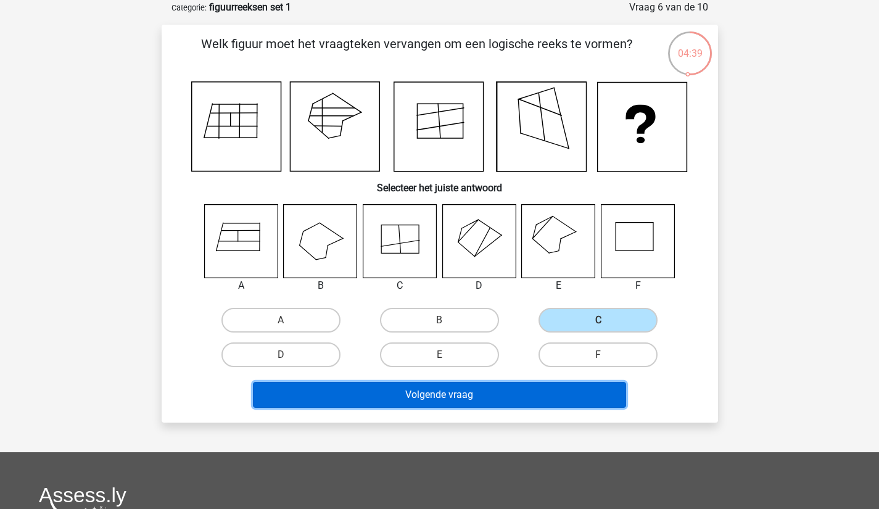
click at [515, 395] on button "Volgende vraag" at bounding box center [439, 395] width 373 height 26
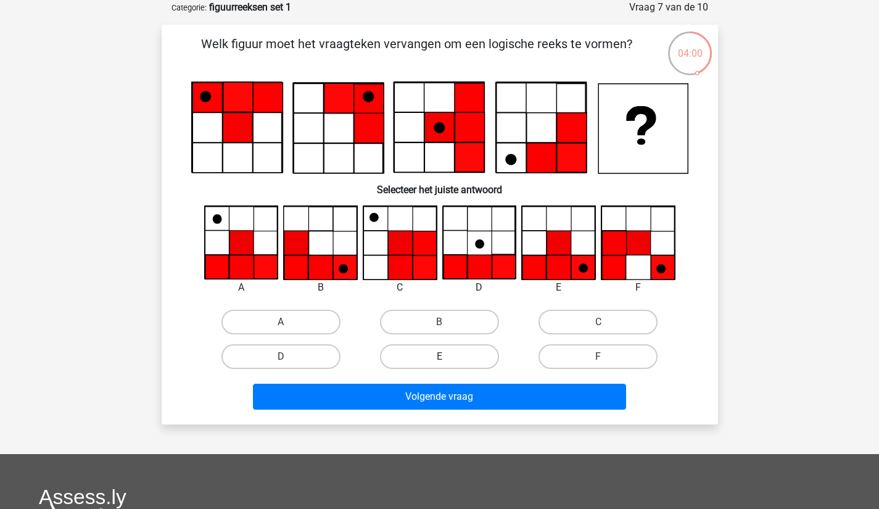
click at [414, 350] on label "E" at bounding box center [439, 356] width 119 height 25
click at [439, 357] on input "E" at bounding box center [443, 361] width 8 height 8
radio input "true"
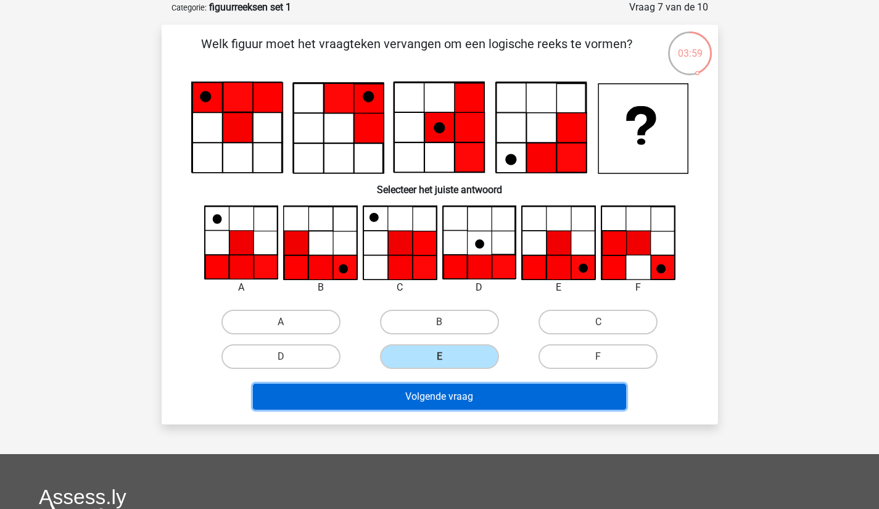
click at [406, 391] on button "Volgende vraag" at bounding box center [439, 397] width 373 height 26
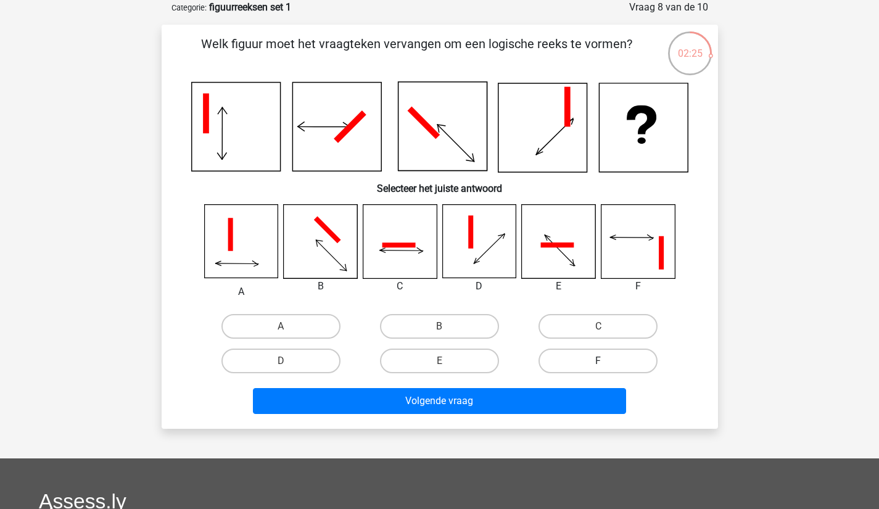
click at [556, 350] on label "F" at bounding box center [597, 361] width 119 height 25
click at [598, 361] on input "F" at bounding box center [602, 365] width 8 height 8
radio input "true"
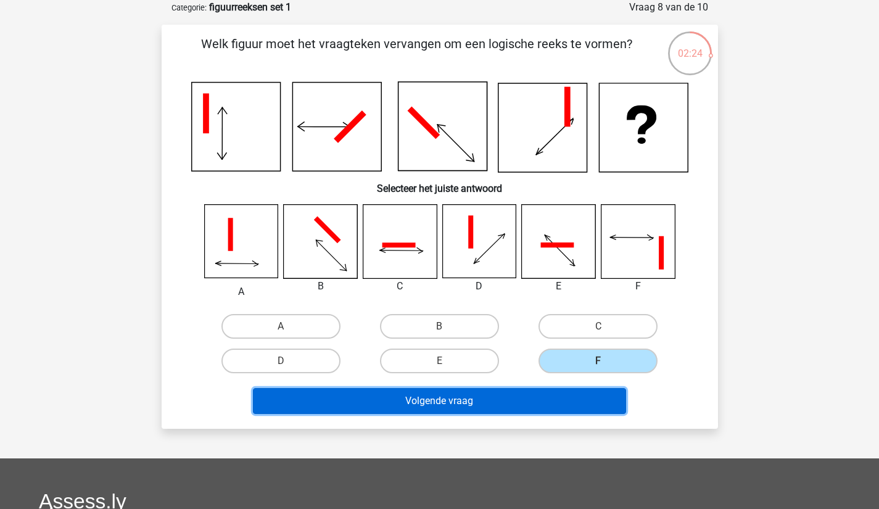
click at [530, 391] on button "Volgende vraag" at bounding box center [439, 401] width 373 height 26
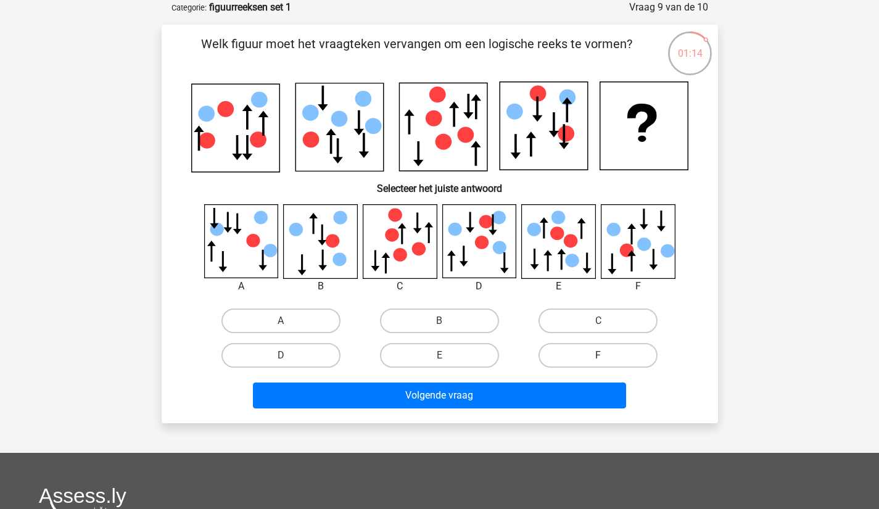
click at [641, 350] on label "F" at bounding box center [597, 355] width 119 height 25
click at [606, 355] on input "F" at bounding box center [602, 359] width 8 height 8
radio input "true"
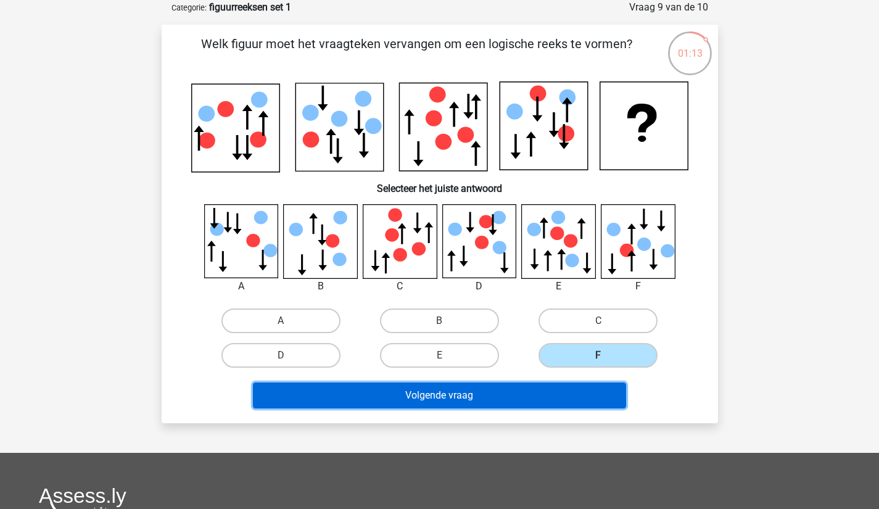
click at [578, 385] on button "Volgende vraag" at bounding box center [439, 395] width 373 height 26
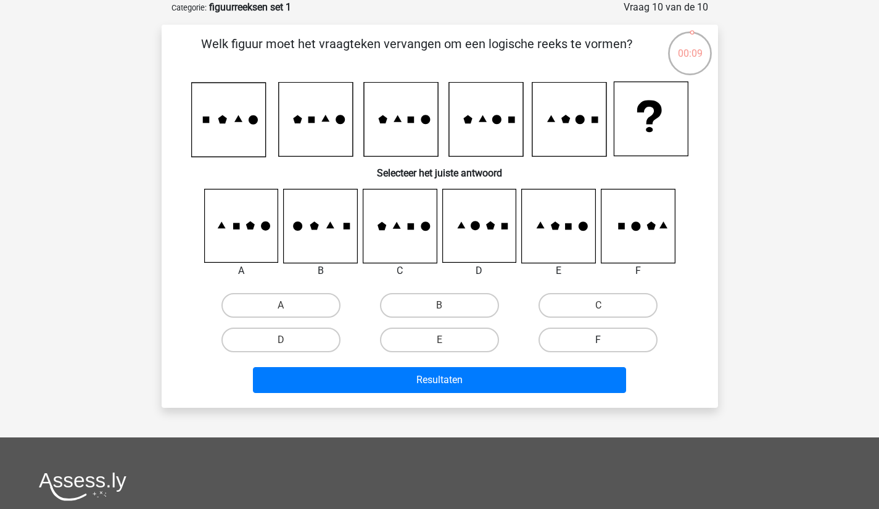
click at [642, 331] on label "F" at bounding box center [597, 340] width 119 height 25
click at [606, 340] on input "F" at bounding box center [602, 344] width 8 height 8
radio input "true"
click at [642, 331] on label "F" at bounding box center [597, 340] width 119 height 25
click at [606, 340] on input "F" at bounding box center [602, 344] width 8 height 8
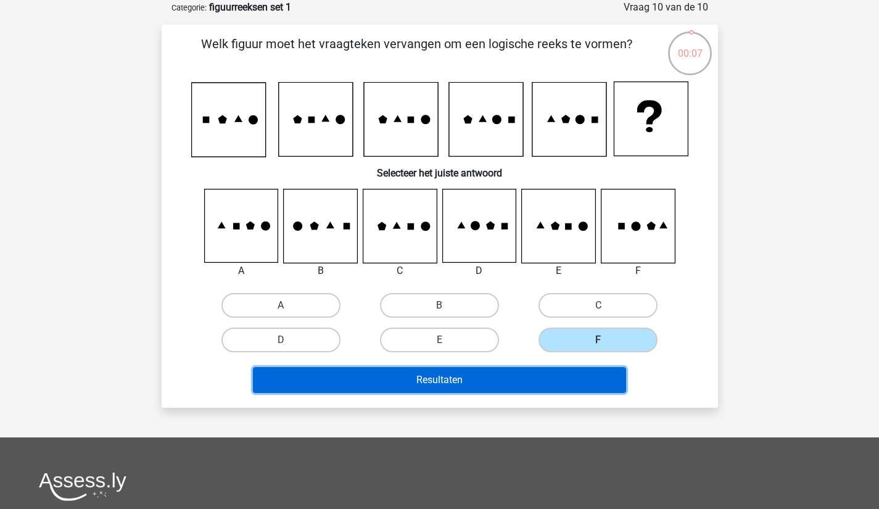
click at [583, 376] on button "Resultaten" at bounding box center [439, 380] width 373 height 26
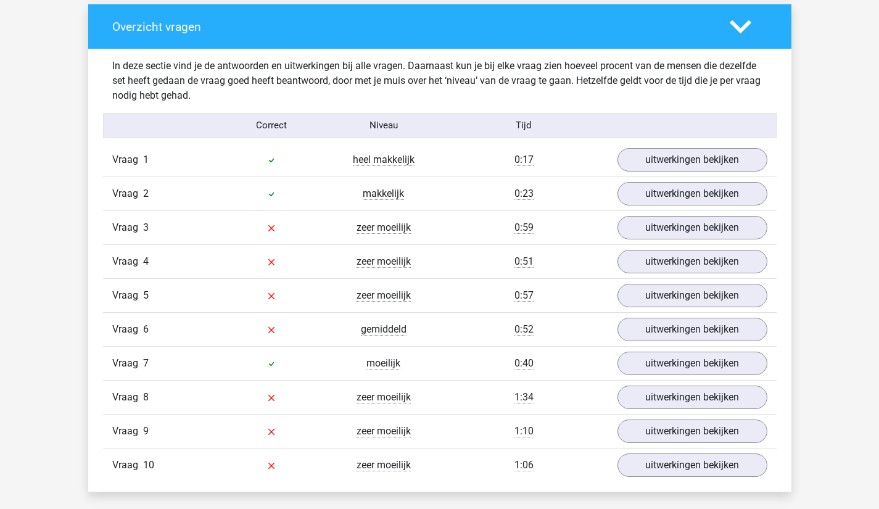
scroll to position [937, 0]
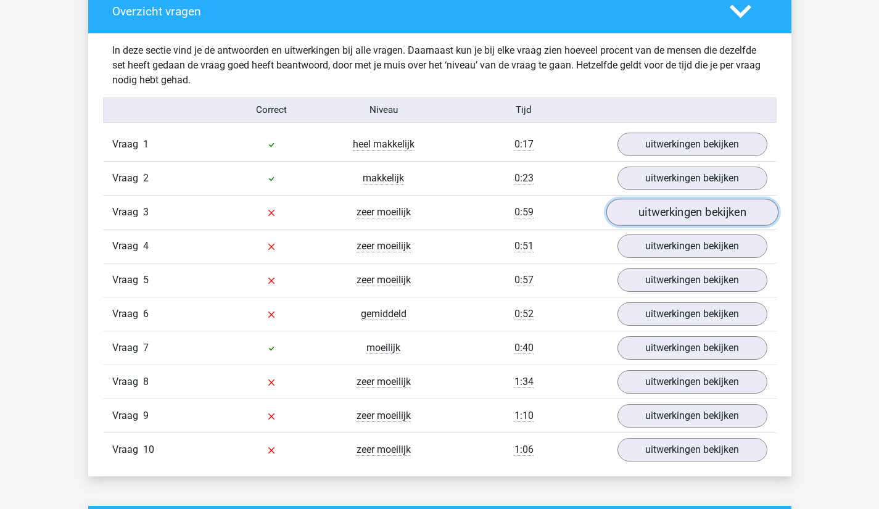
click at [751, 215] on link "uitwerkingen bekijken" at bounding box center [692, 212] width 172 height 27
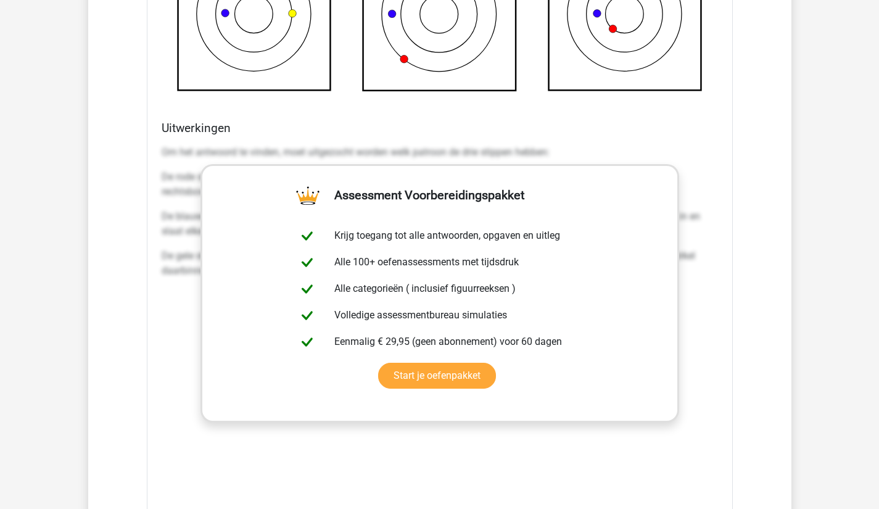
scroll to position [1654, 0]
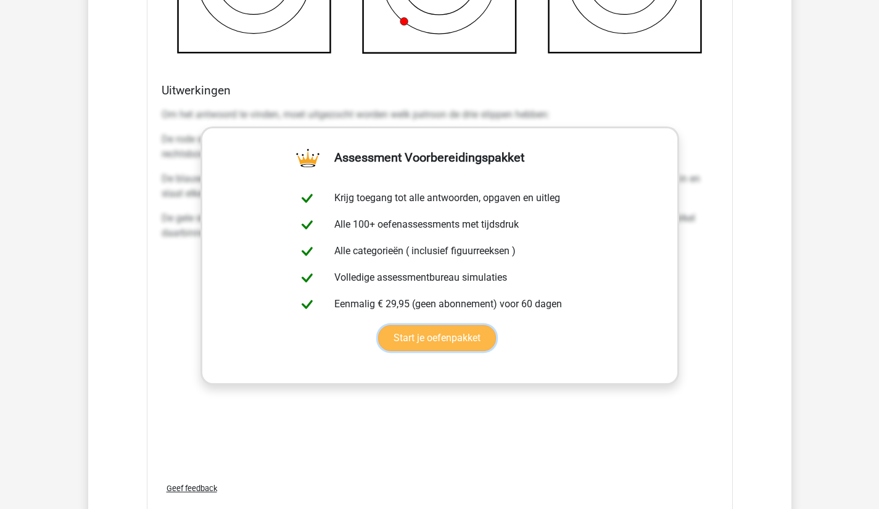
click at [496, 325] on link "Start je oefenpakket" at bounding box center [437, 338] width 118 height 26
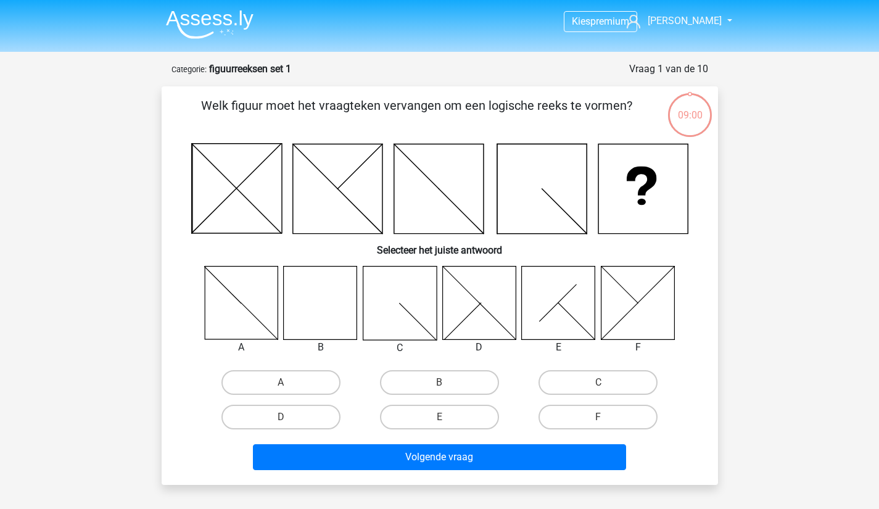
scroll to position [62, 0]
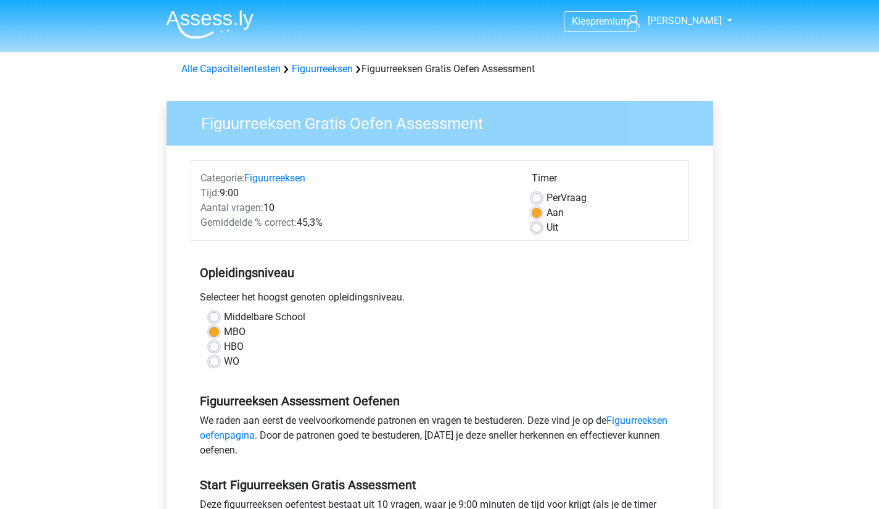
scroll to position [163, 0]
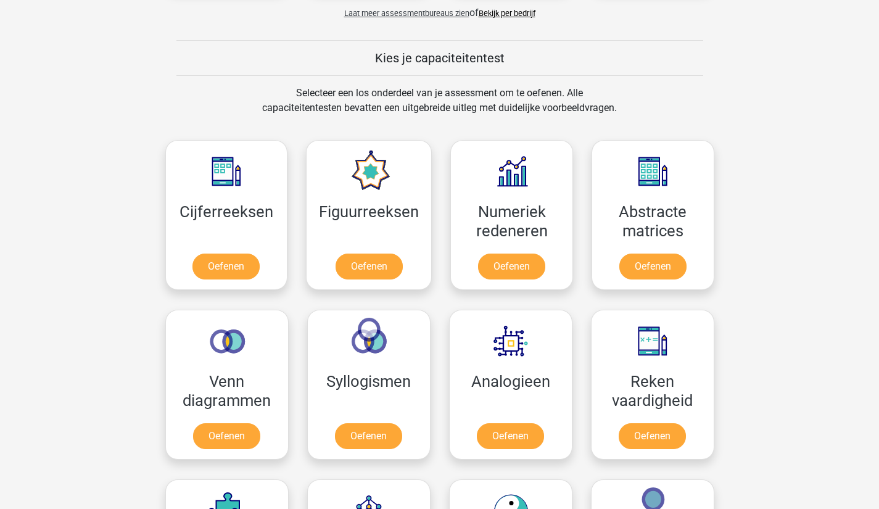
scroll to position [445, 0]
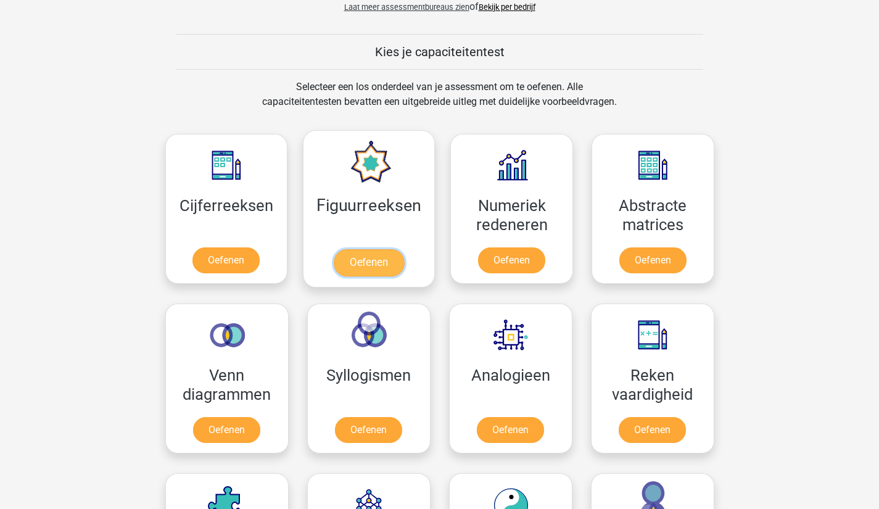
click at [386, 256] on link "Oefenen" at bounding box center [369, 262] width 70 height 27
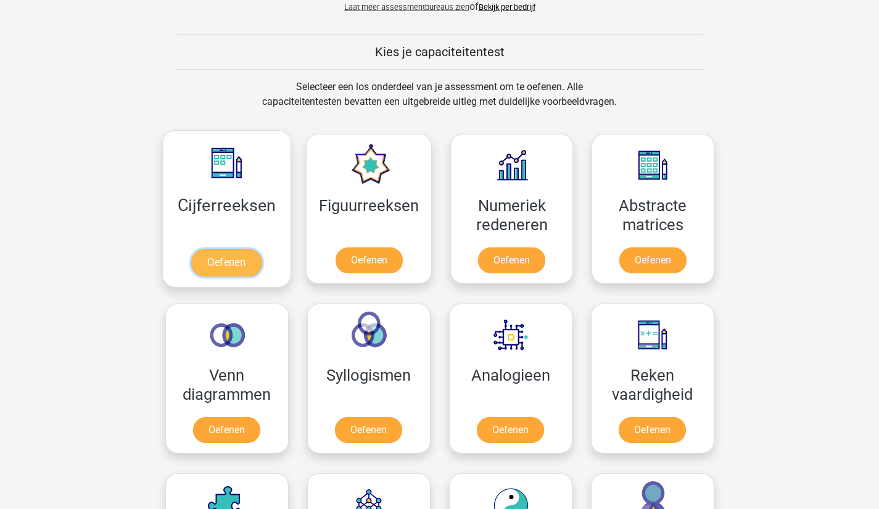
click at [212, 252] on link "Oefenen" at bounding box center [226, 262] width 70 height 27
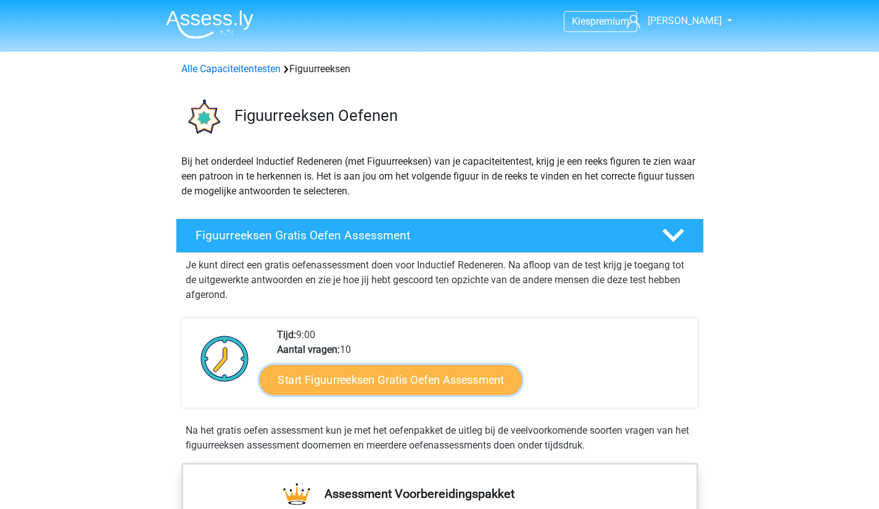
click at [464, 367] on link "Start Figuurreeksen Gratis Oefen Assessment" at bounding box center [391, 380] width 262 height 30
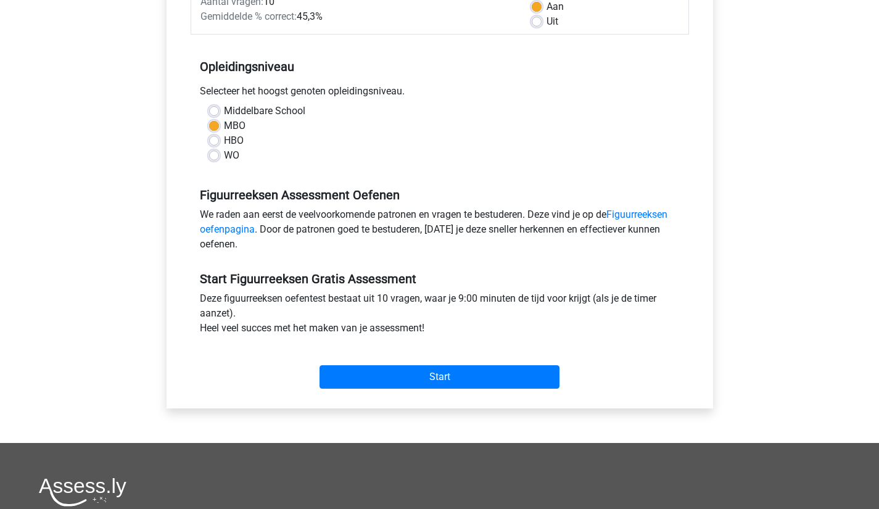
scroll to position [209, 0]
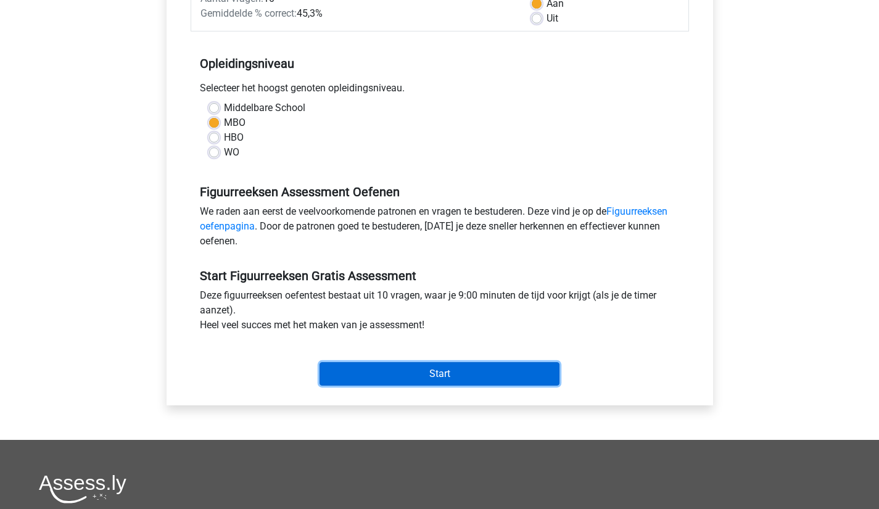
click at [488, 372] on input "Start" at bounding box center [440, 373] width 240 height 23
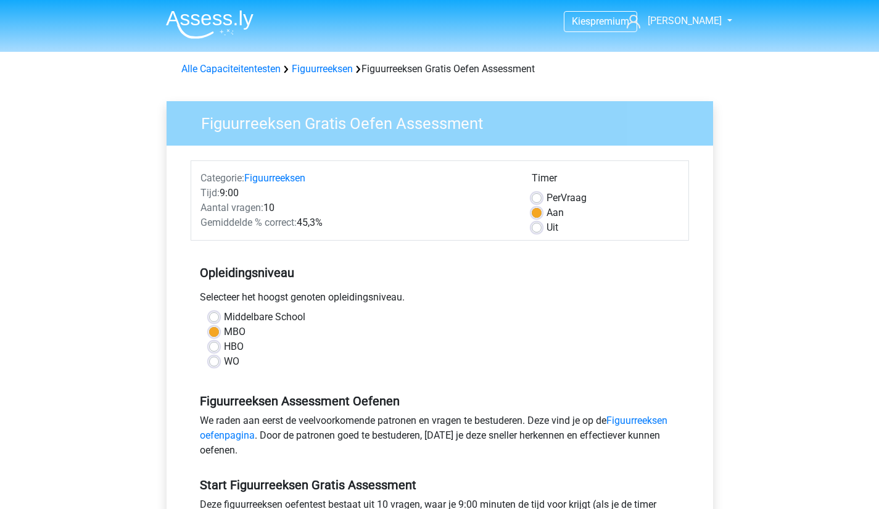
scroll to position [209, 0]
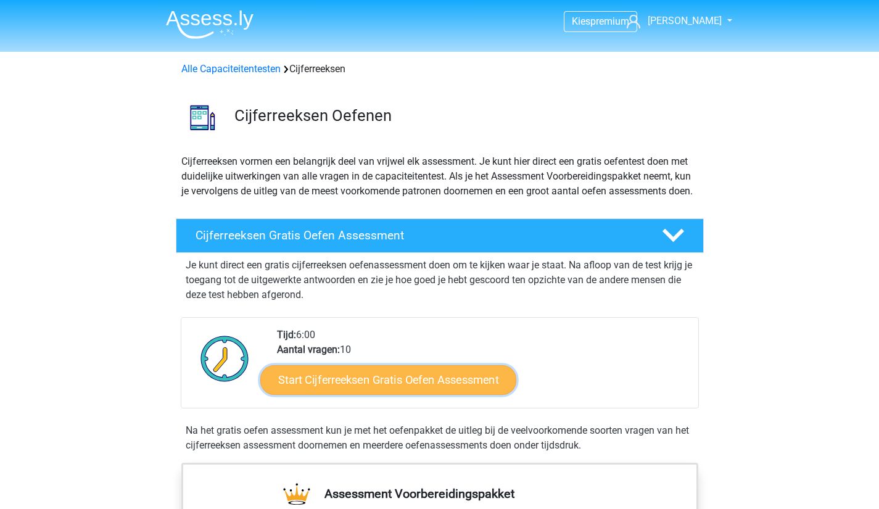
click at [393, 390] on link "Start Cijferreeksen Gratis Oefen Assessment" at bounding box center [388, 380] width 256 height 30
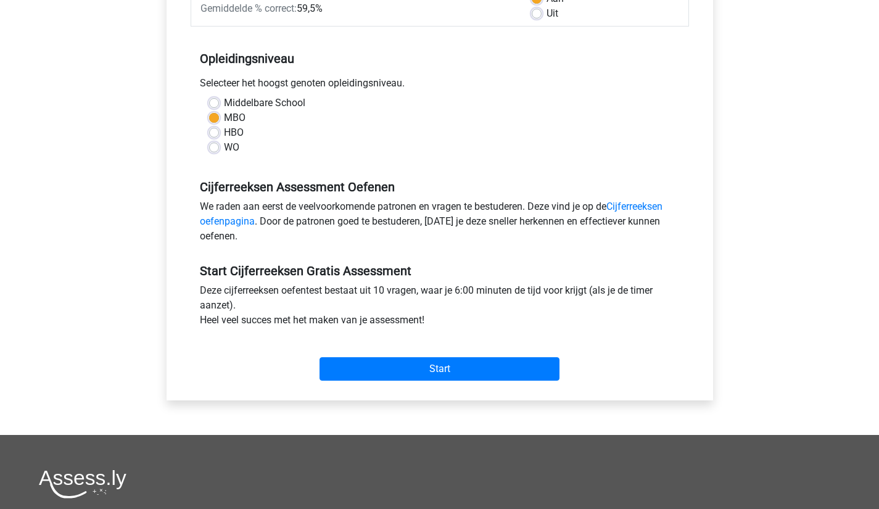
scroll to position [217, 0]
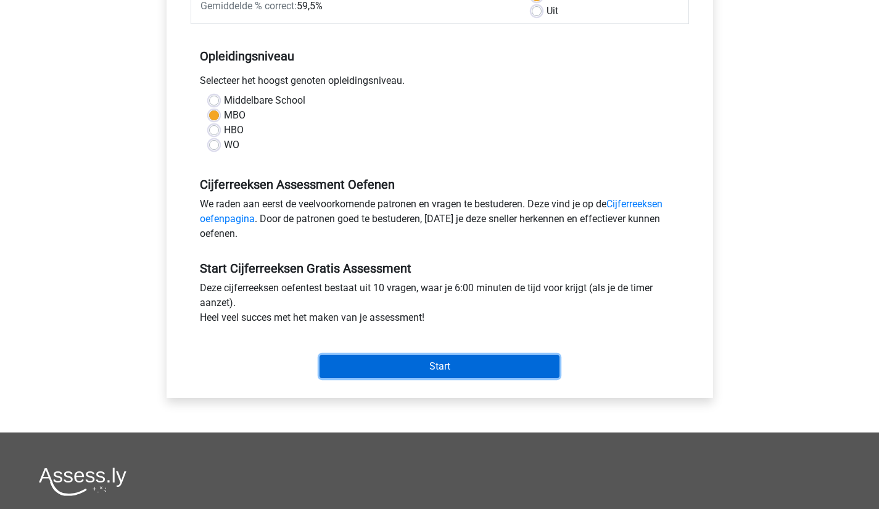
click at [497, 367] on input "Start" at bounding box center [440, 366] width 240 height 23
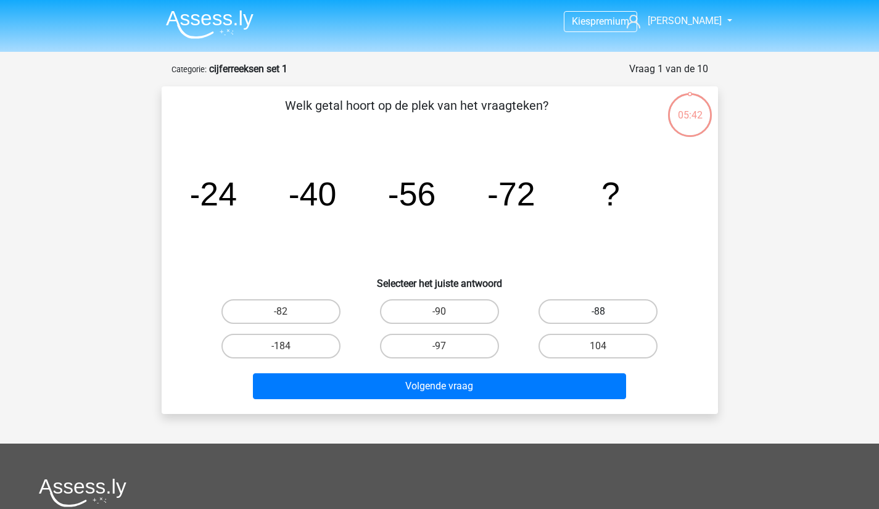
click at [573, 307] on label "-88" at bounding box center [597, 311] width 119 height 25
click at [598, 311] on input "-88" at bounding box center [602, 315] width 8 height 8
radio input "true"
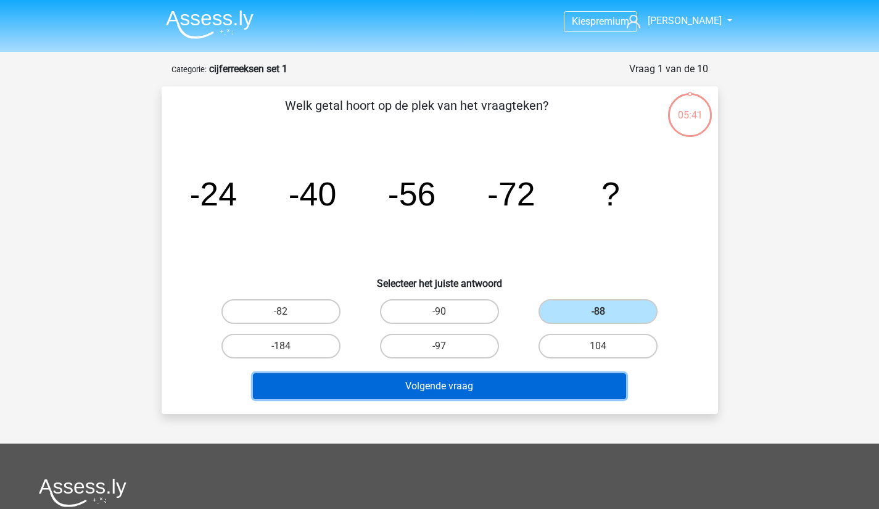
click at [507, 387] on button "Volgende vraag" at bounding box center [439, 386] width 373 height 26
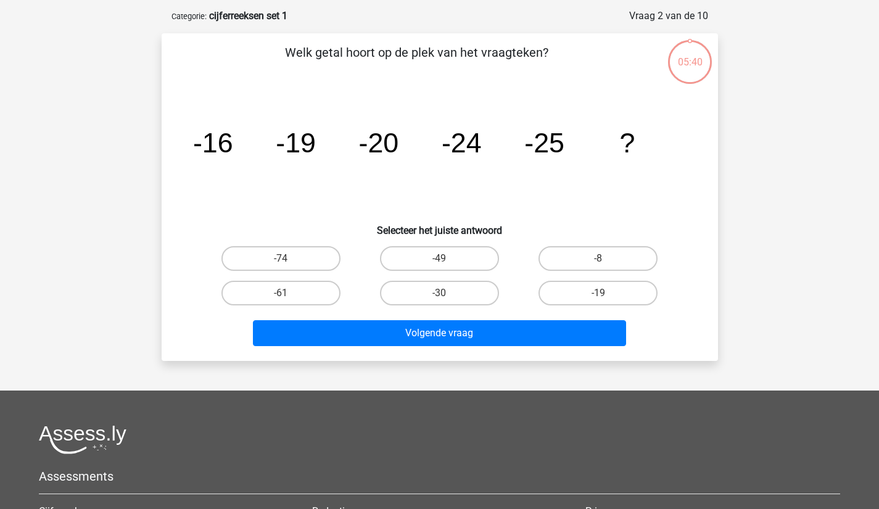
scroll to position [62, 0]
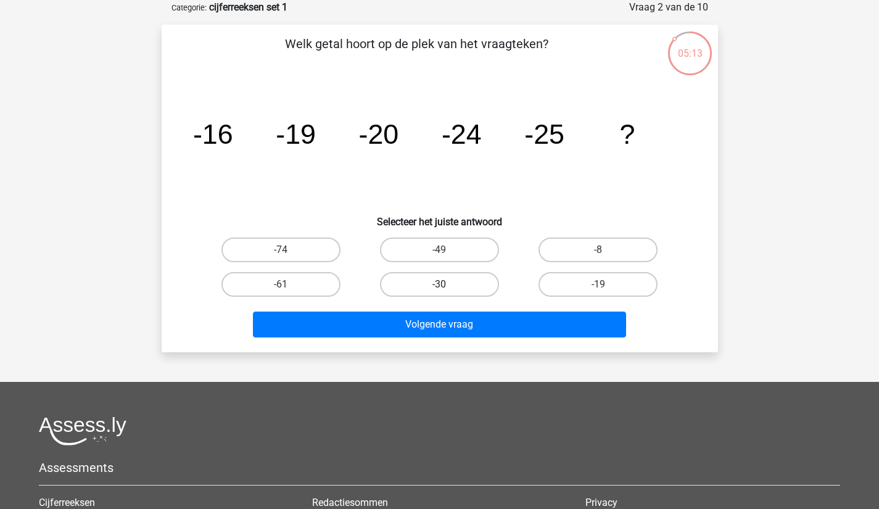
click at [470, 281] on label "-30" at bounding box center [439, 284] width 119 height 25
click at [447, 284] on input "-30" at bounding box center [443, 288] width 8 height 8
radio input "true"
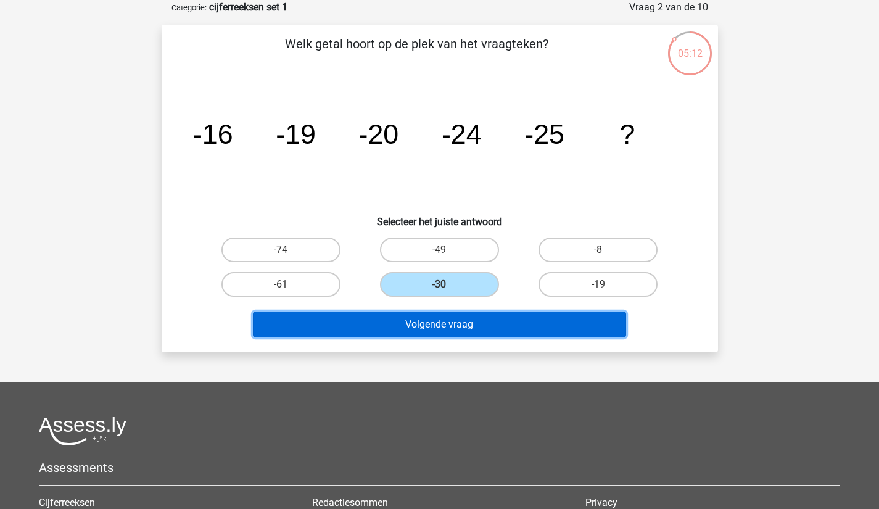
click at [469, 323] on button "Volgende vraag" at bounding box center [439, 324] width 373 height 26
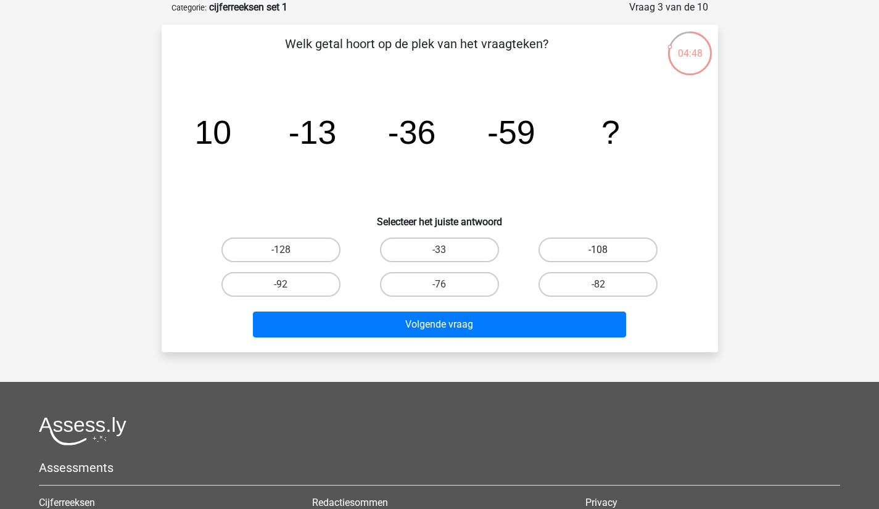
click at [588, 252] on label "-108" at bounding box center [597, 249] width 119 height 25
click at [598, 252] on input "-108" at bounding box center [602, 254] width 8 height 8
radio input "true"
click at [588, 252] on label "-108" at bounding box center [597, 249] width 119 height 25
click at [598, 252] on input "-108" at bounding box center [602, 254] width 8 height 8
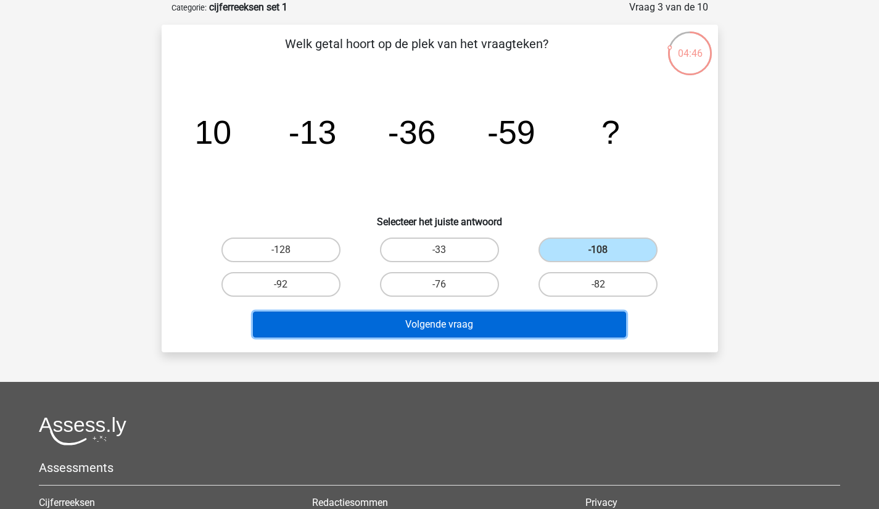
click at [519, 325] on button "Volgende vraag" at bounding box center [439, 324] width 373 height 26
